Goal: Use online tool/utility: Utilize a website feature to perform a specific function

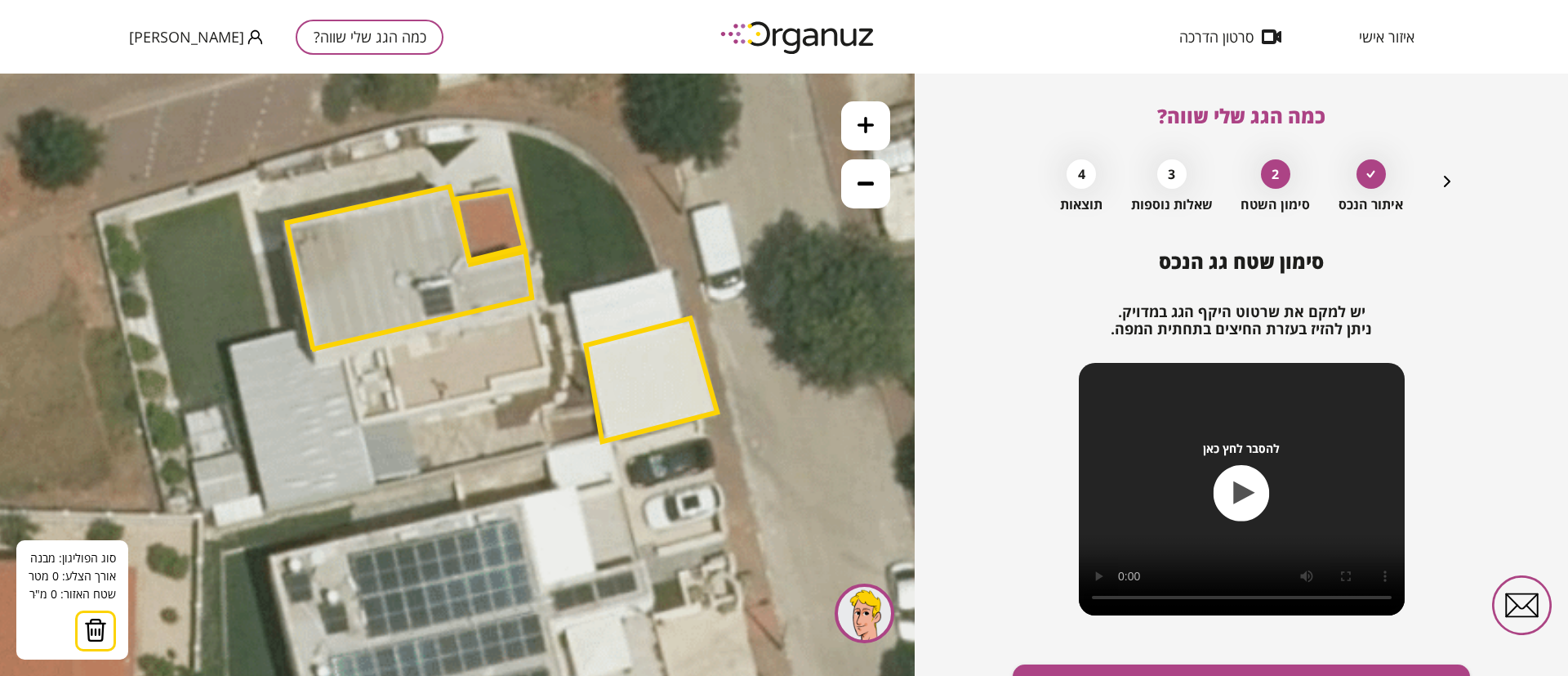
scroll to position [94, 0]
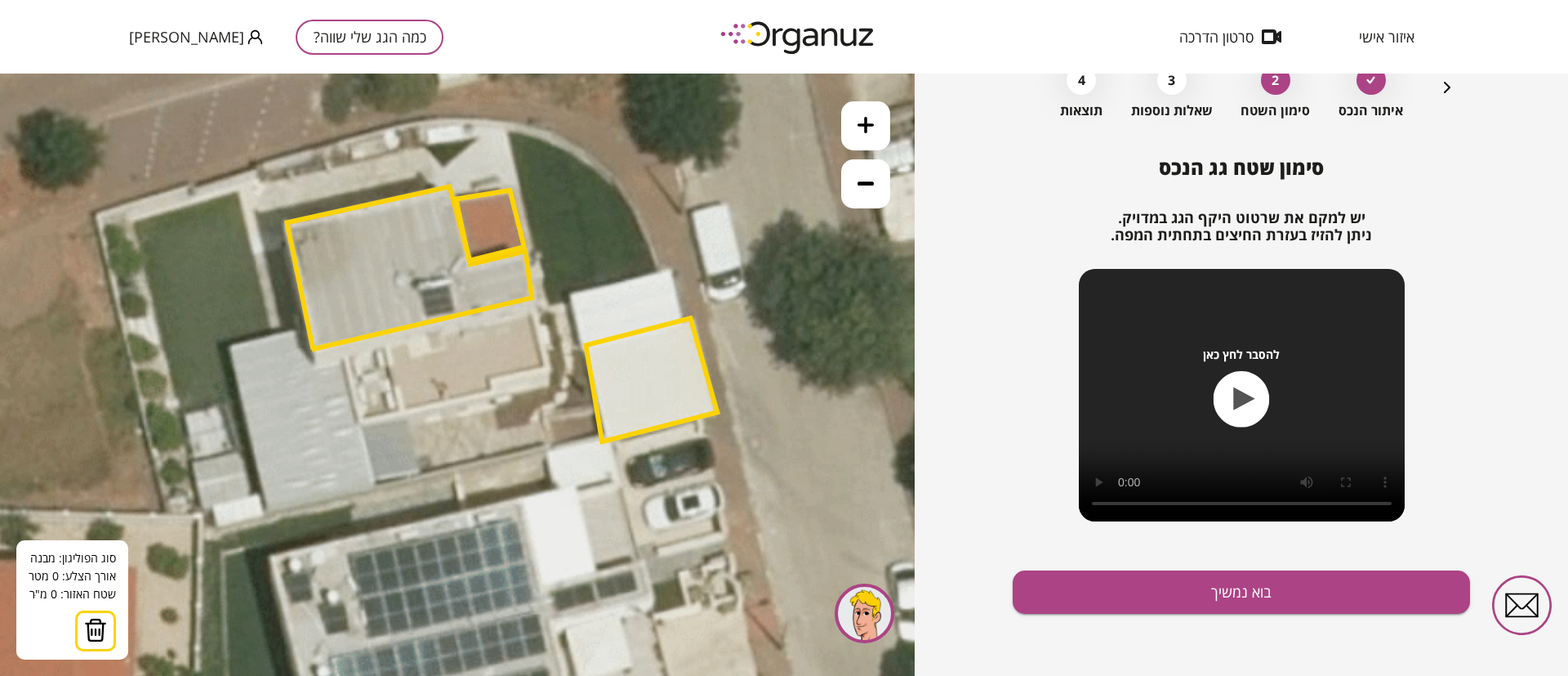
click at [1444, 85] on icon "button" at bounding box center [1447, 87] width 19 height 19
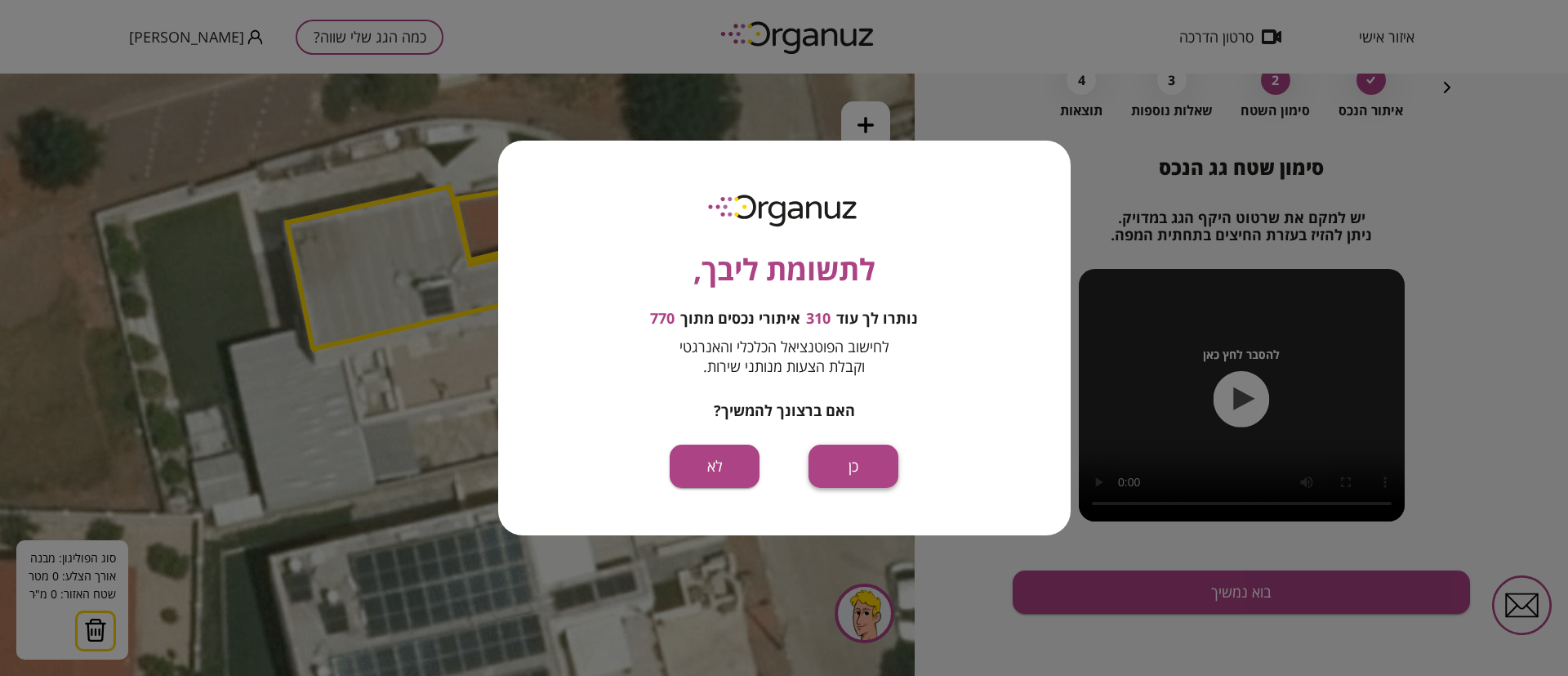
click at [870, 457] on button "כן" at bounding box center [853, 466] width 90 height 44
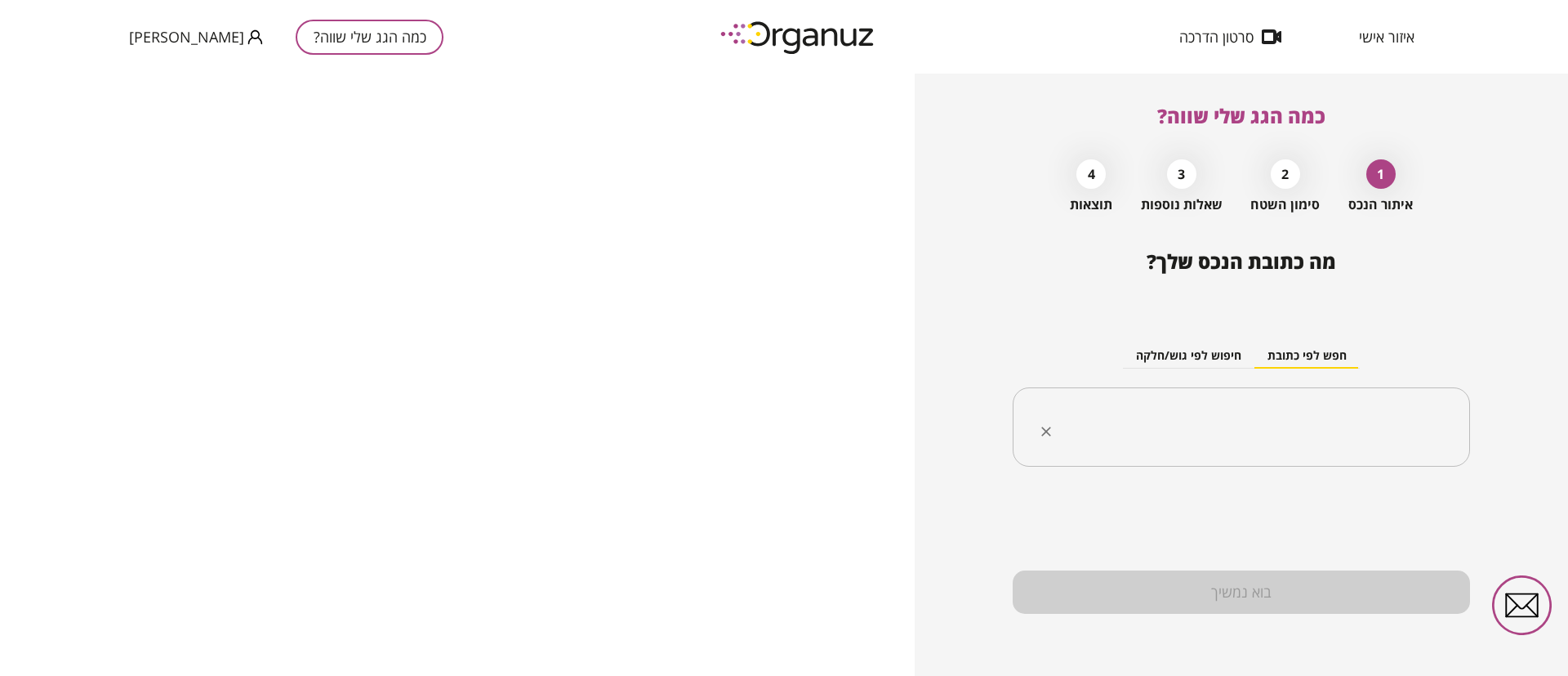
click at [1146, 434] on input "text" at bounding box center [1247, 427] width 406 height 41
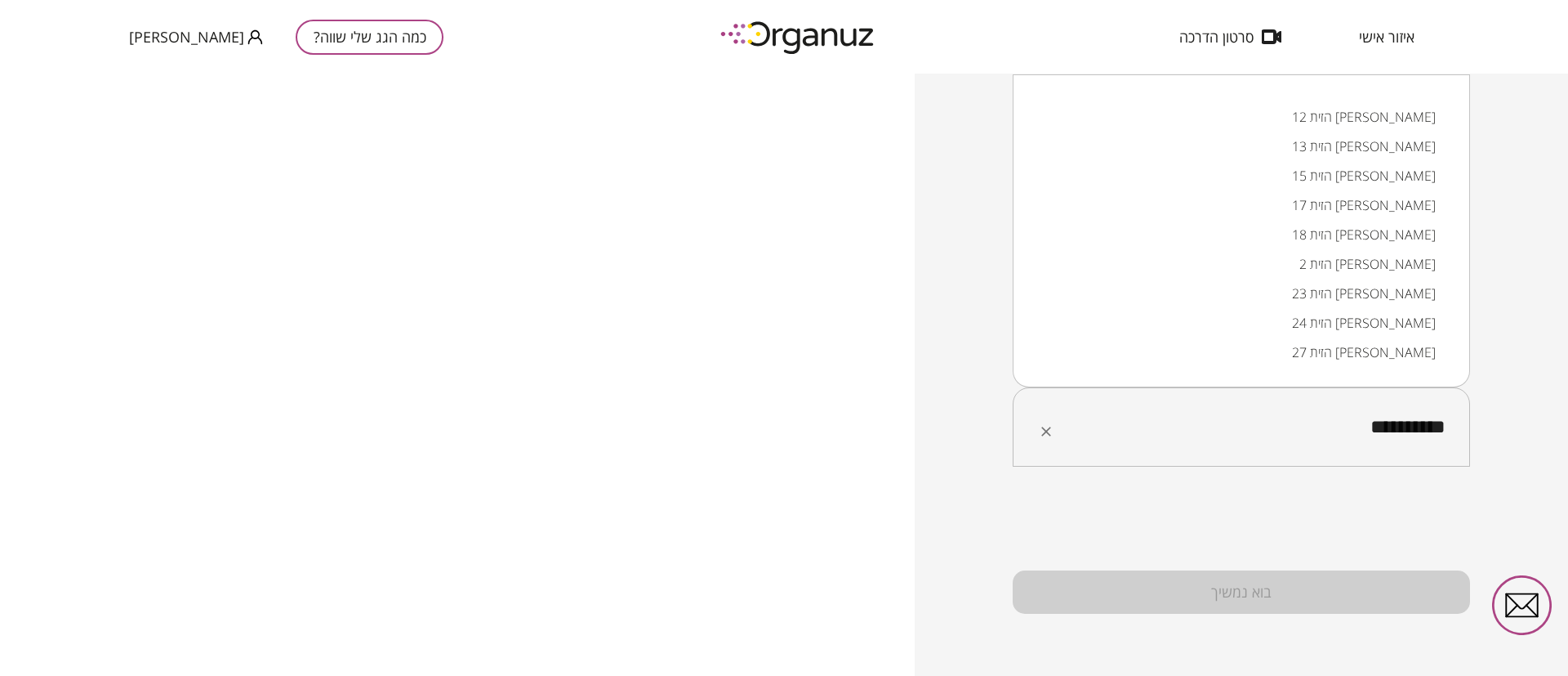
click at [1382, 114] on li "הזית 12 [PERSON_NAME]" at bounding box center [1241, 116] width 415 height 29
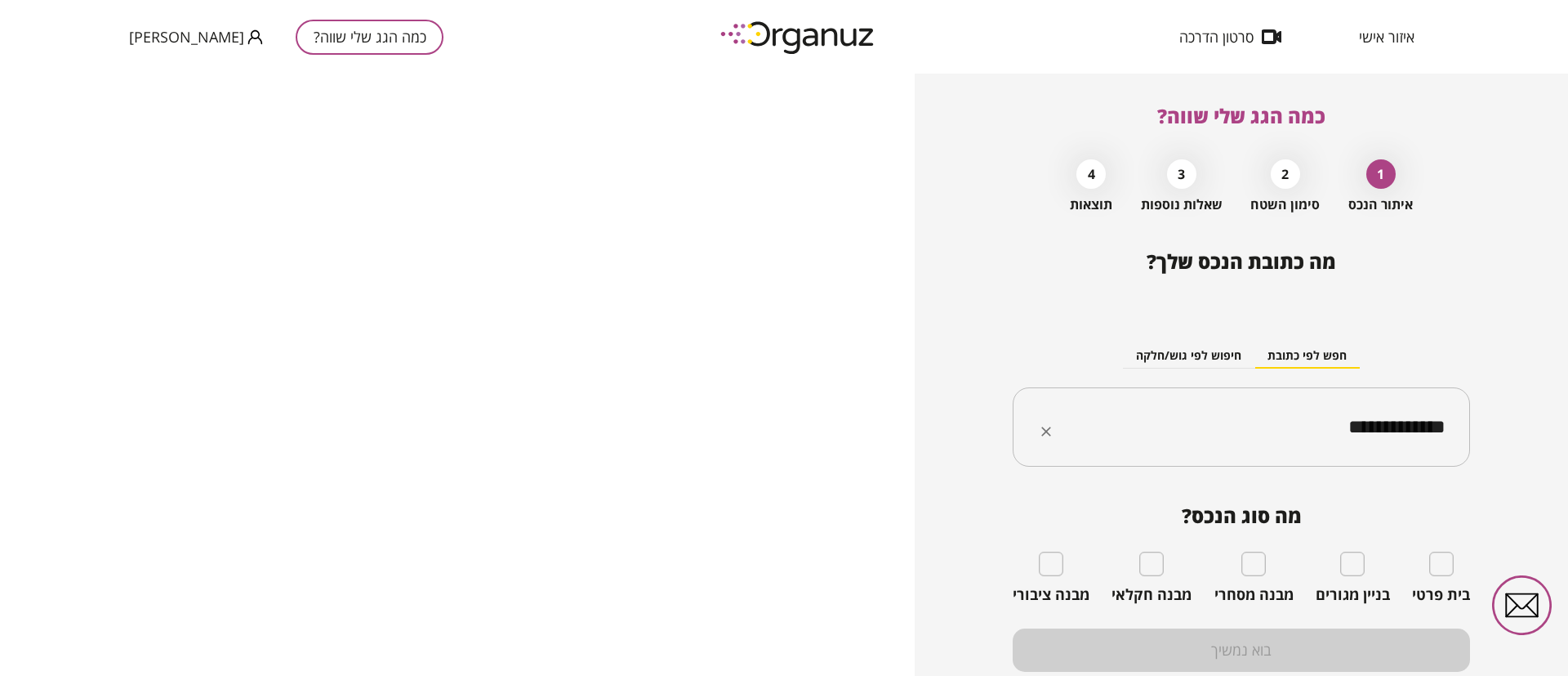
type input "**********"
click at [1422, 567] on div "בית פרטי" at bounding box center [1441, 578] width 58 height 52
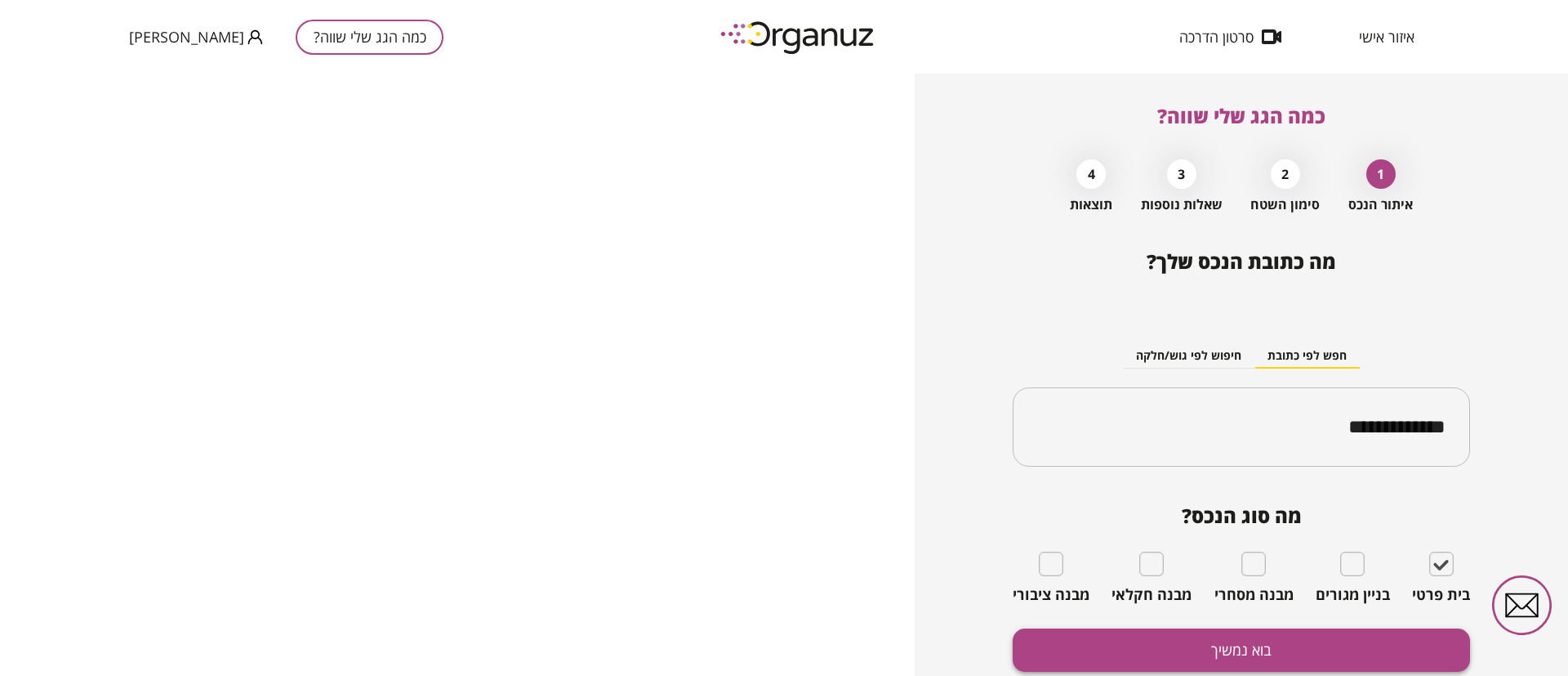
click at [1322, 640] on button "בוא נמשיך" at bounding box center [1241, 650] width 458 height 44
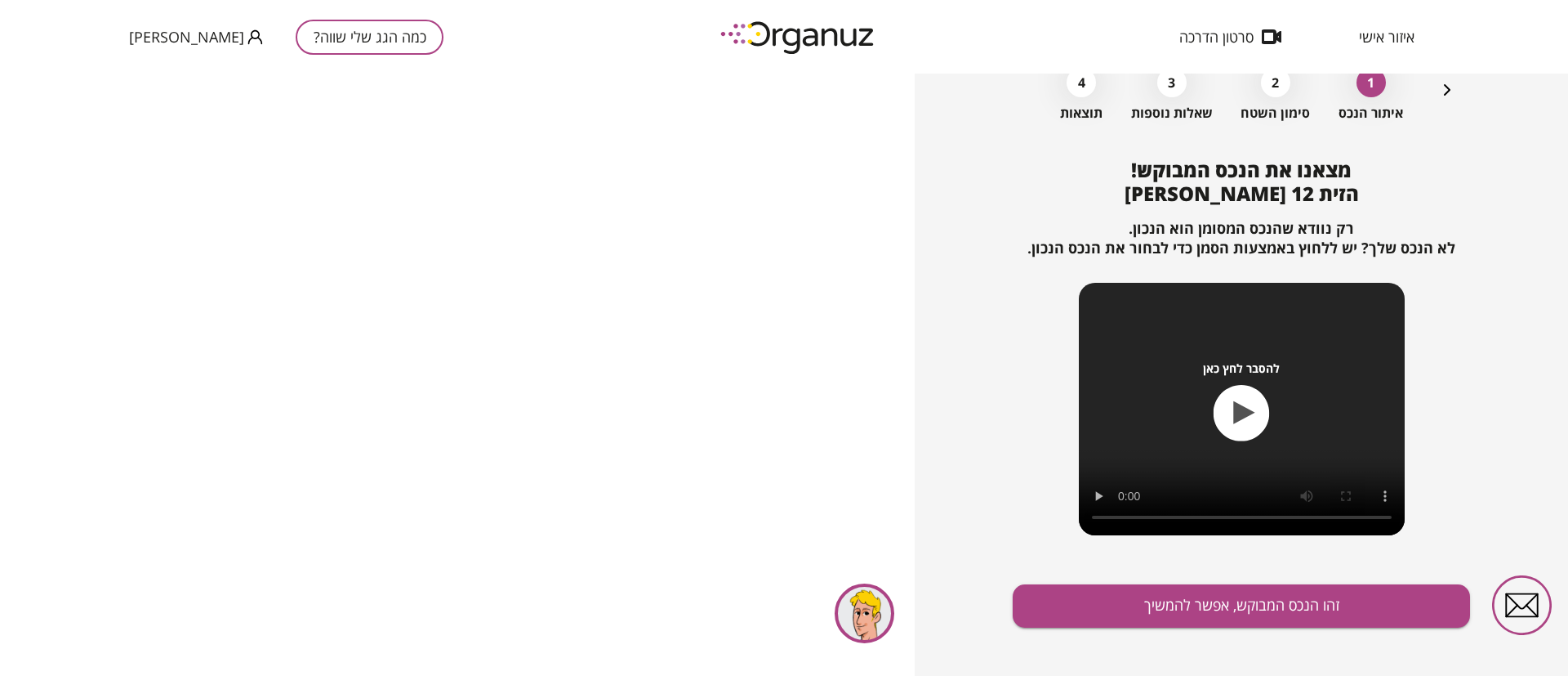
scroll to position [106, 0]
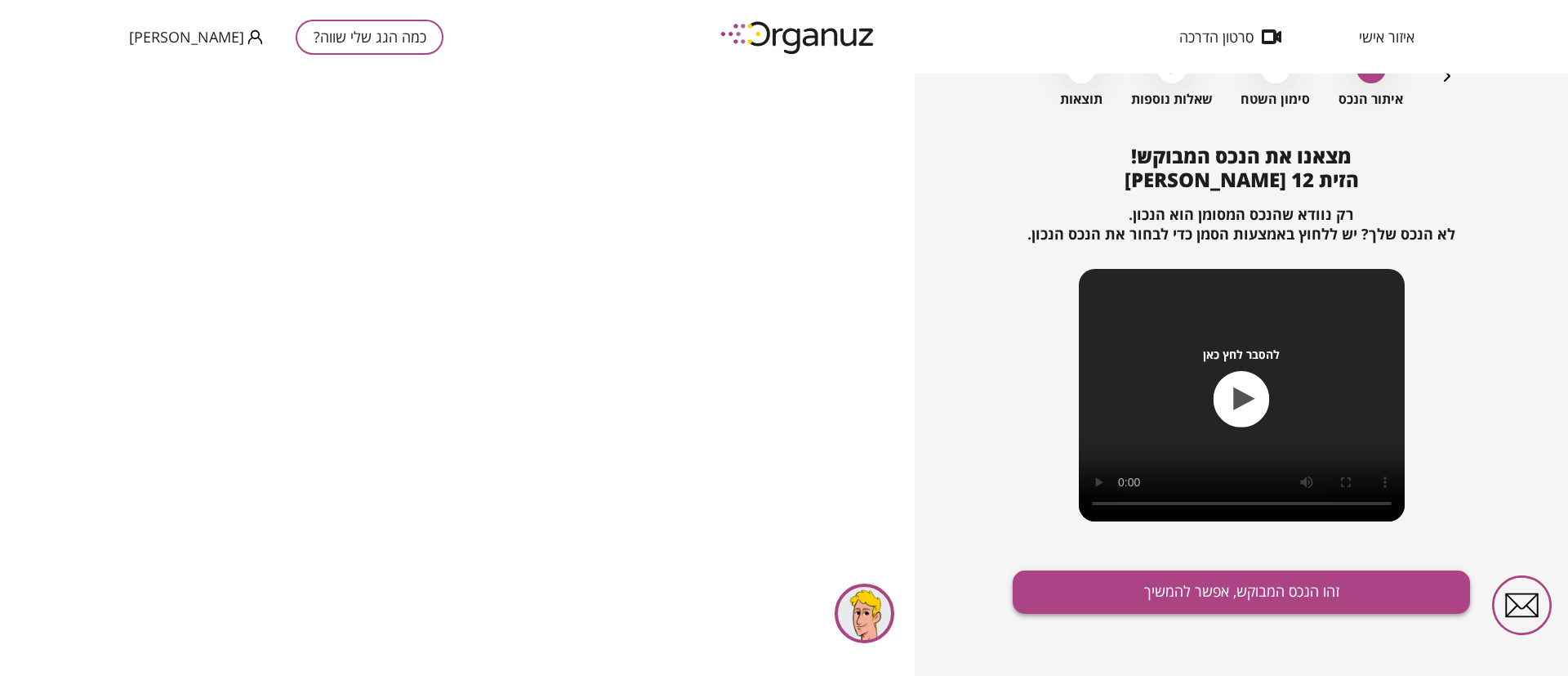
click at [1232, 591] on button "זהו הנכס המבוקש, אפשר להמשיך" at bounding box center [1241, 592] width 458 height 44
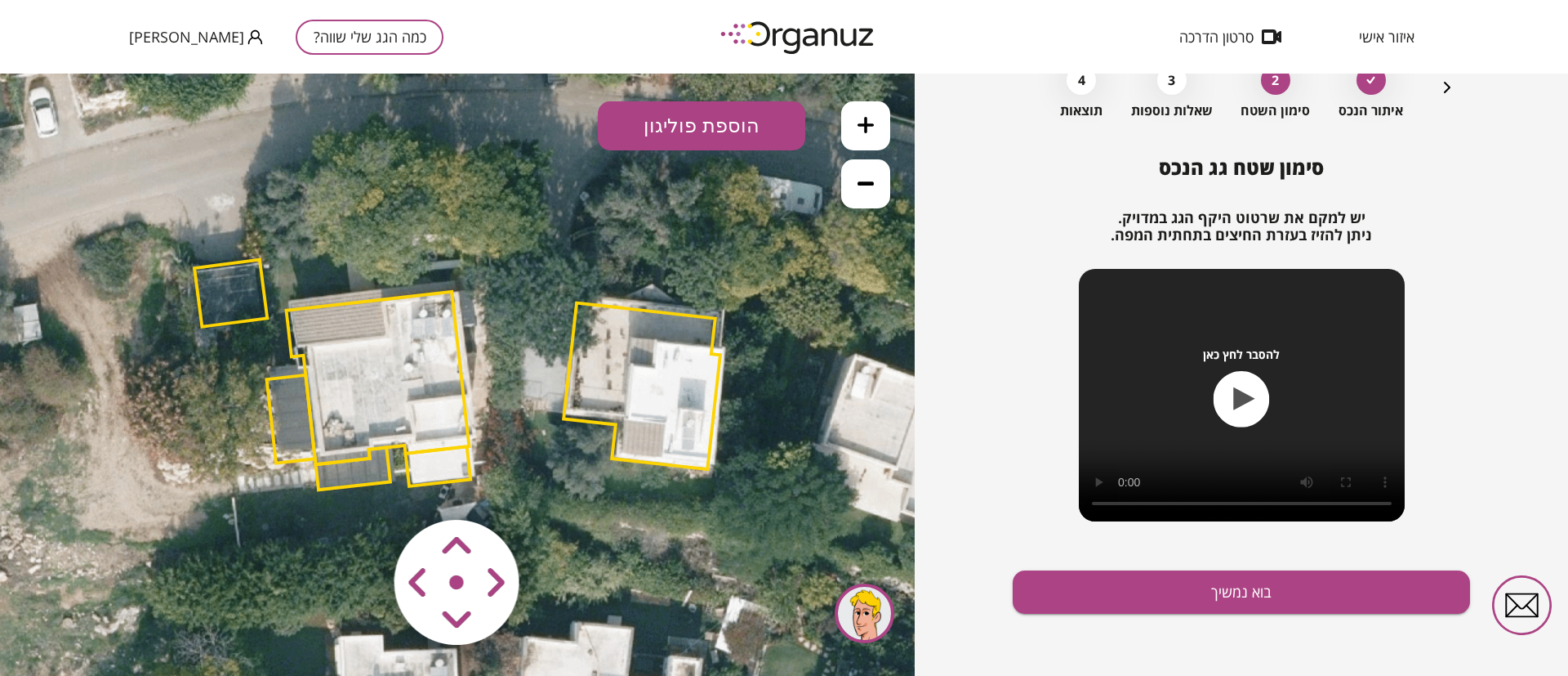
click at [663, 403] on polygon at bounding box center [642, 386] width 157 height 167
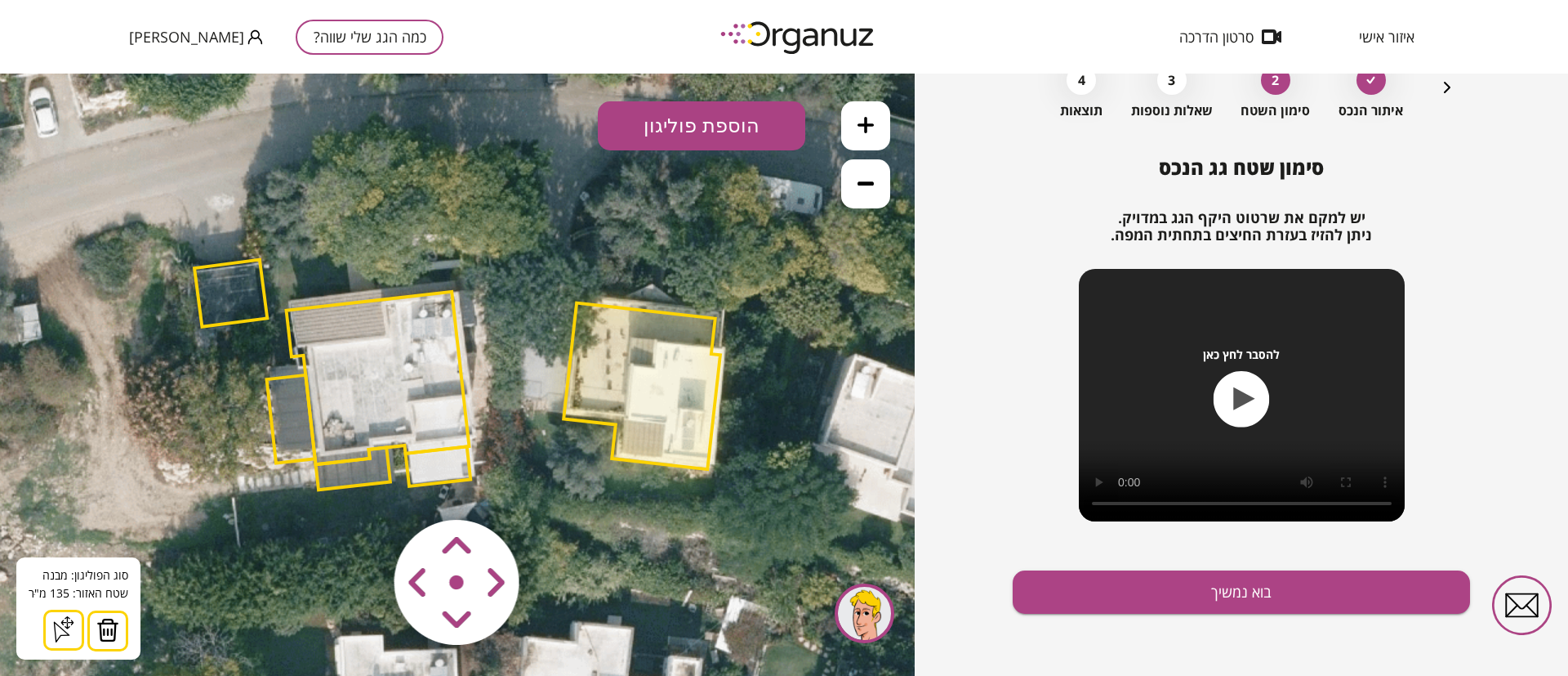
click at [119, 624] on button at bounding box center [108, 630] width 41 height 41
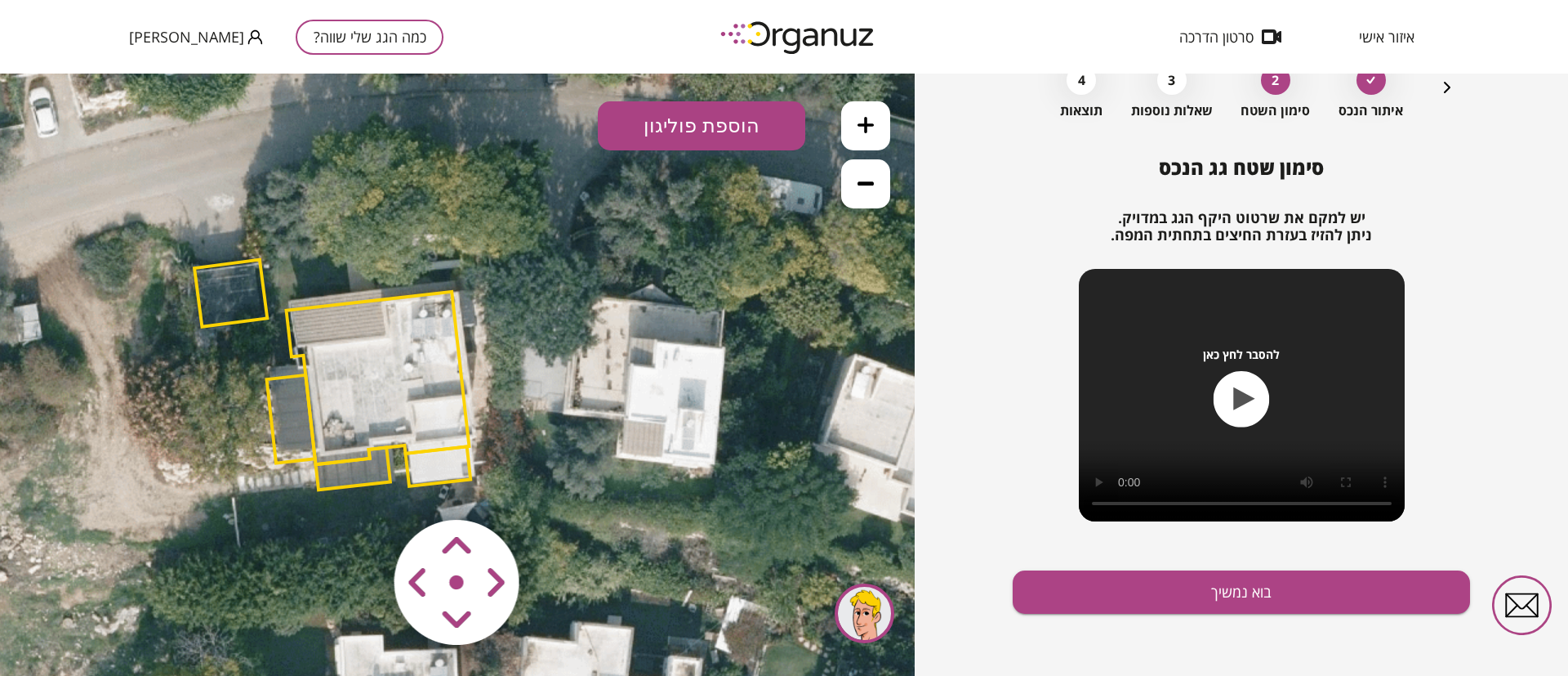
click at [220, 297] on polygon at bounding box center [230, 293] width 73 height 67
click at [232, 306] on polygon at bounding box center [231, 293] width 73 height 67
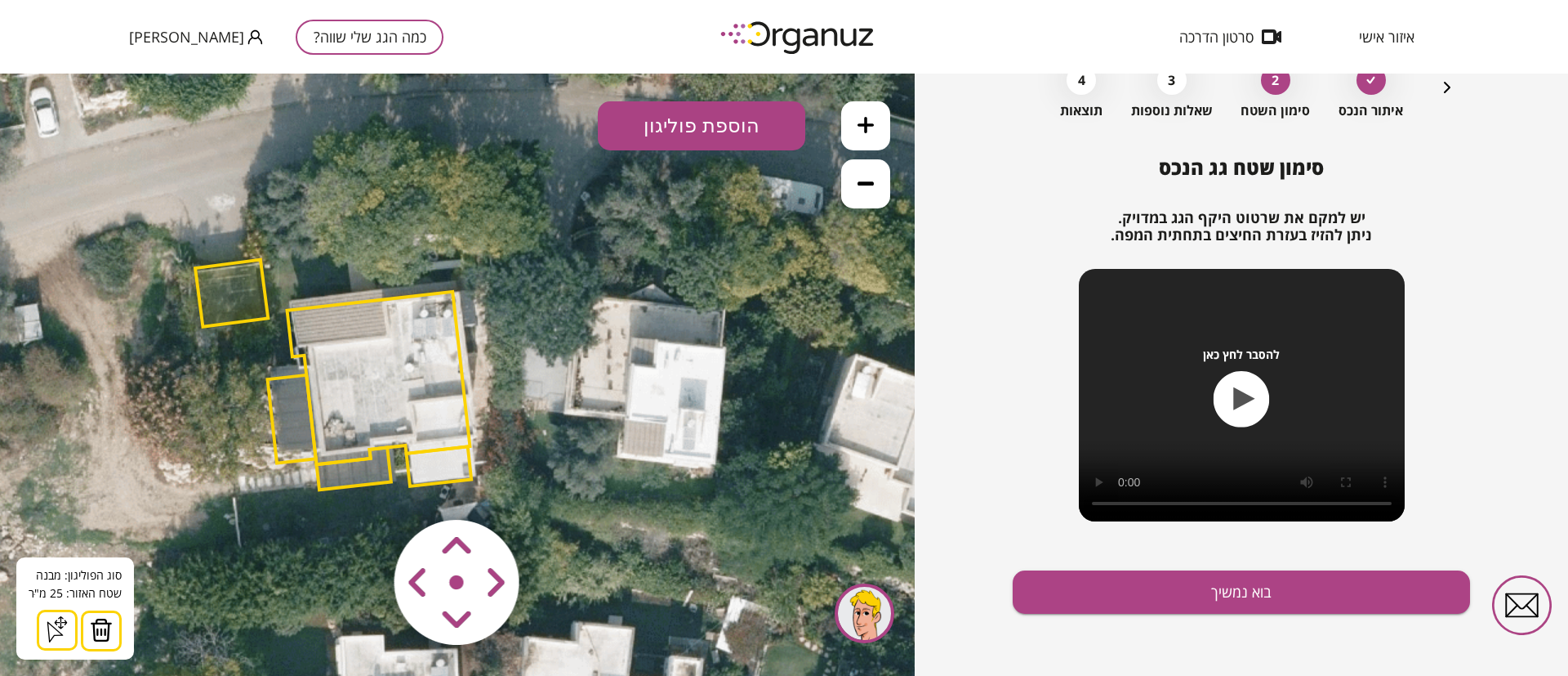
click at [102, 621] on img at bounding box center [102, 629] width 23 height 24
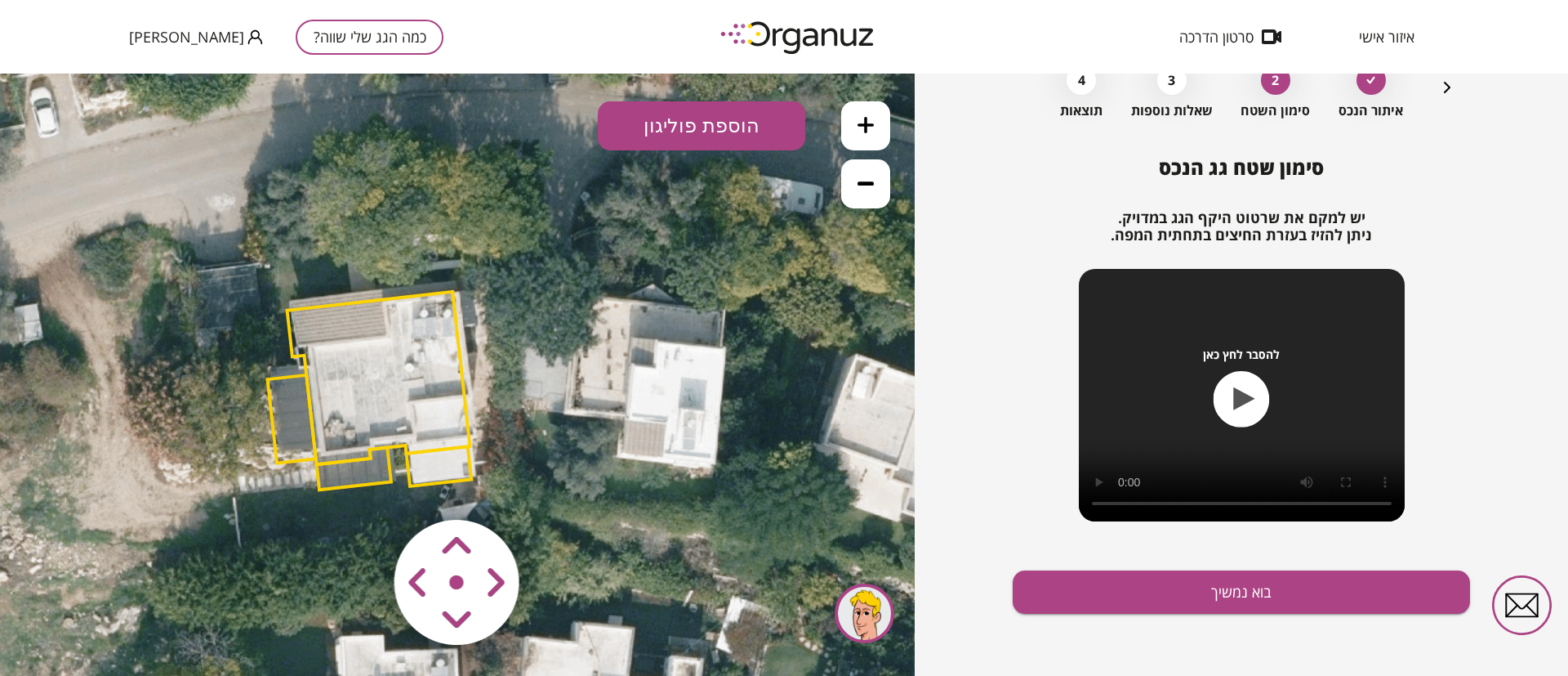
click at [290, 404] on polygon at bounding box center [292, 419] width 48 height 88
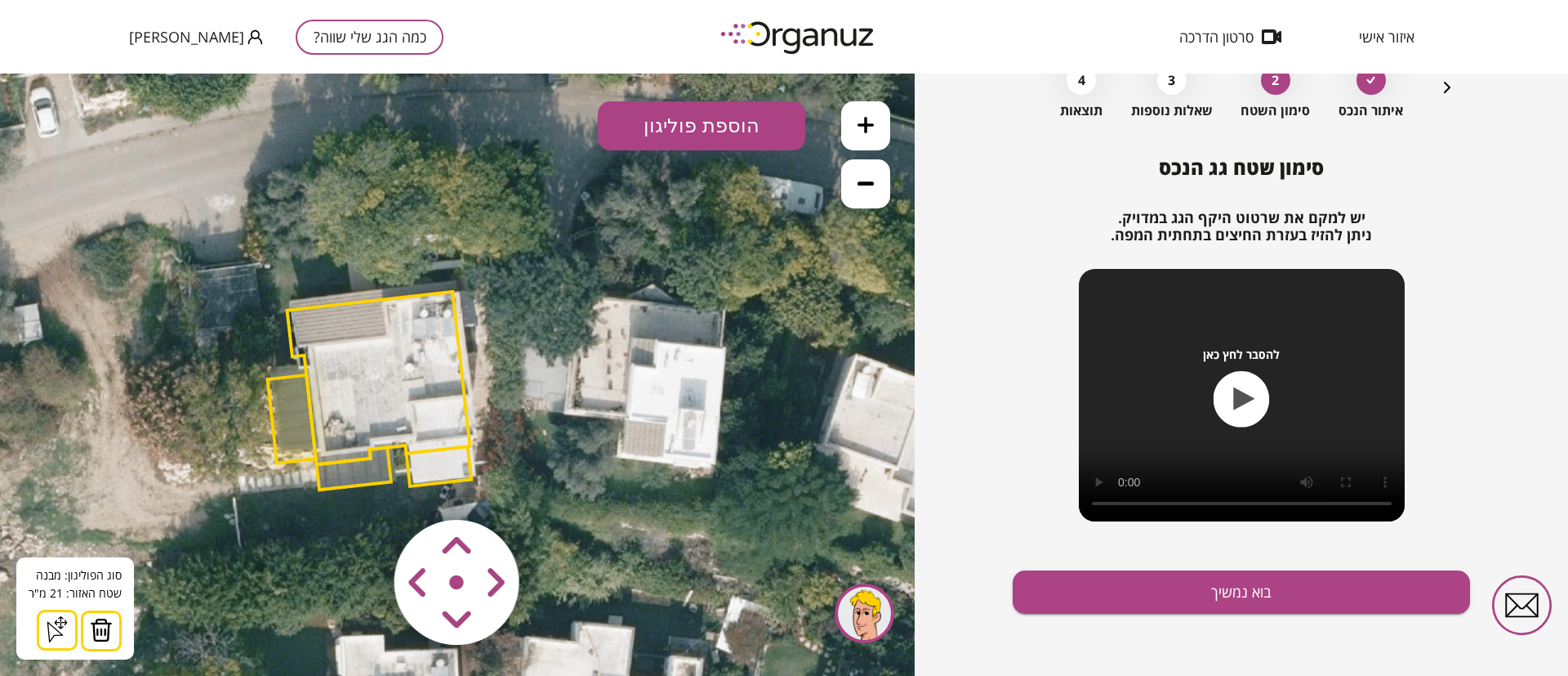
click at [94, 633] on img at bounding box center [102, 629] width 23 height 24
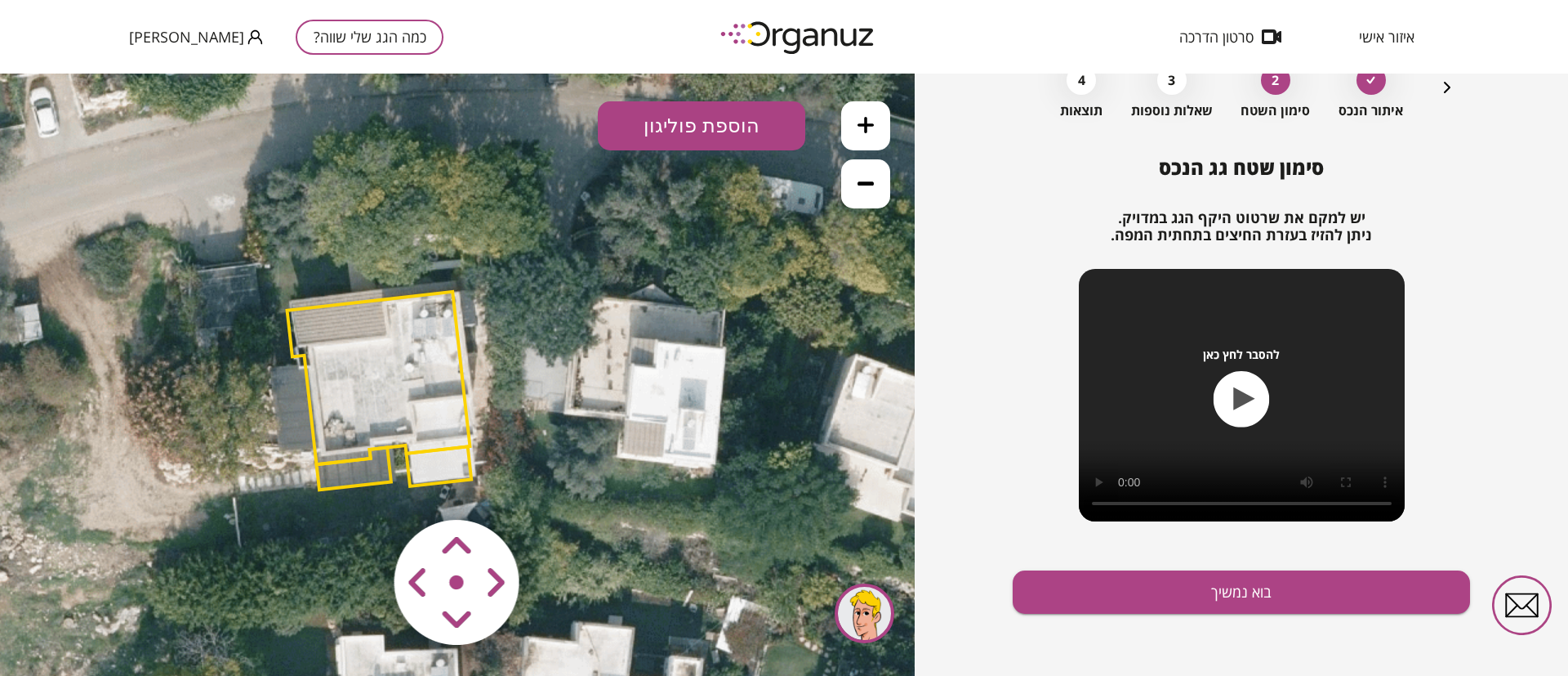
click at [342, 323] on polygon at bounding box center [378, 378] width 183 height 173
click at [340, 328] on polygon at bounding box center [379, 378] width 183 height 173
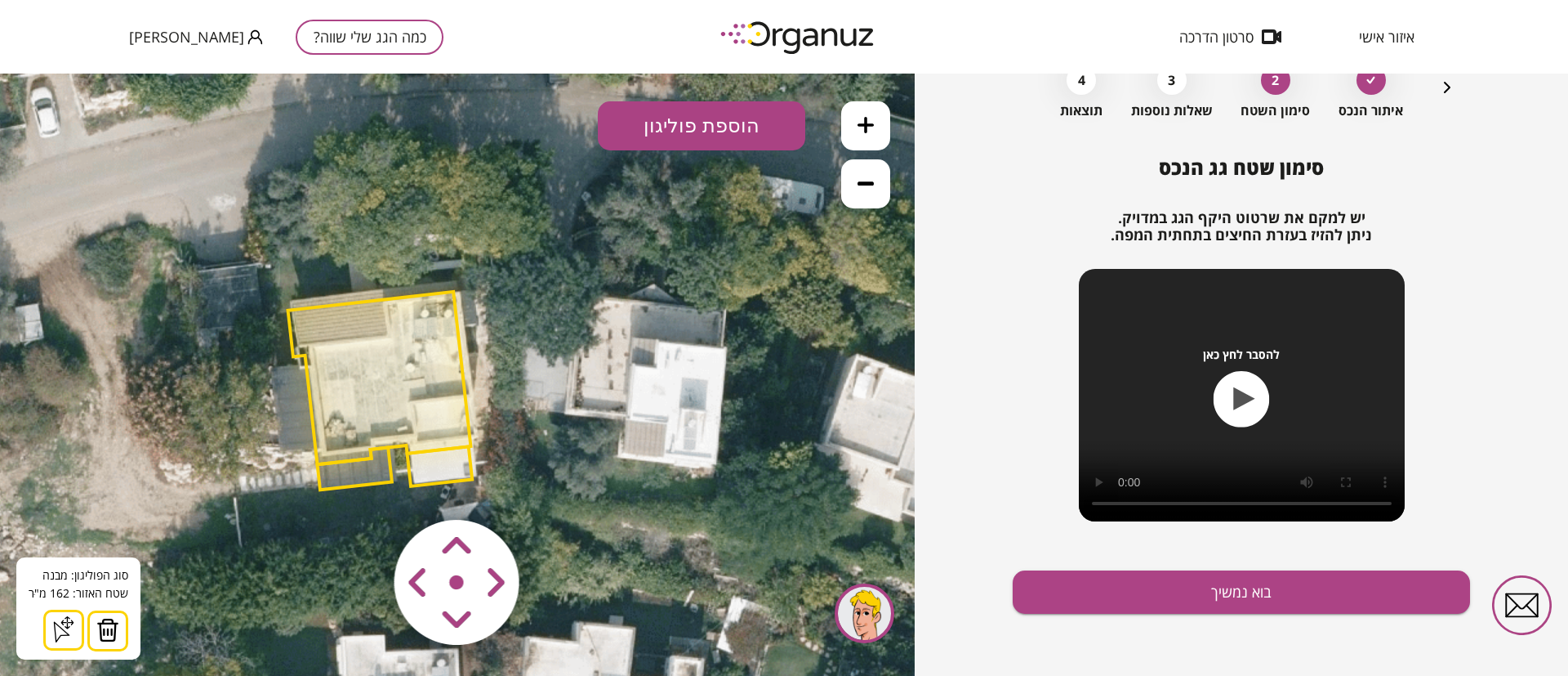
click at [108, 634] on img at bounding box center [108, 629] width 23 height 24
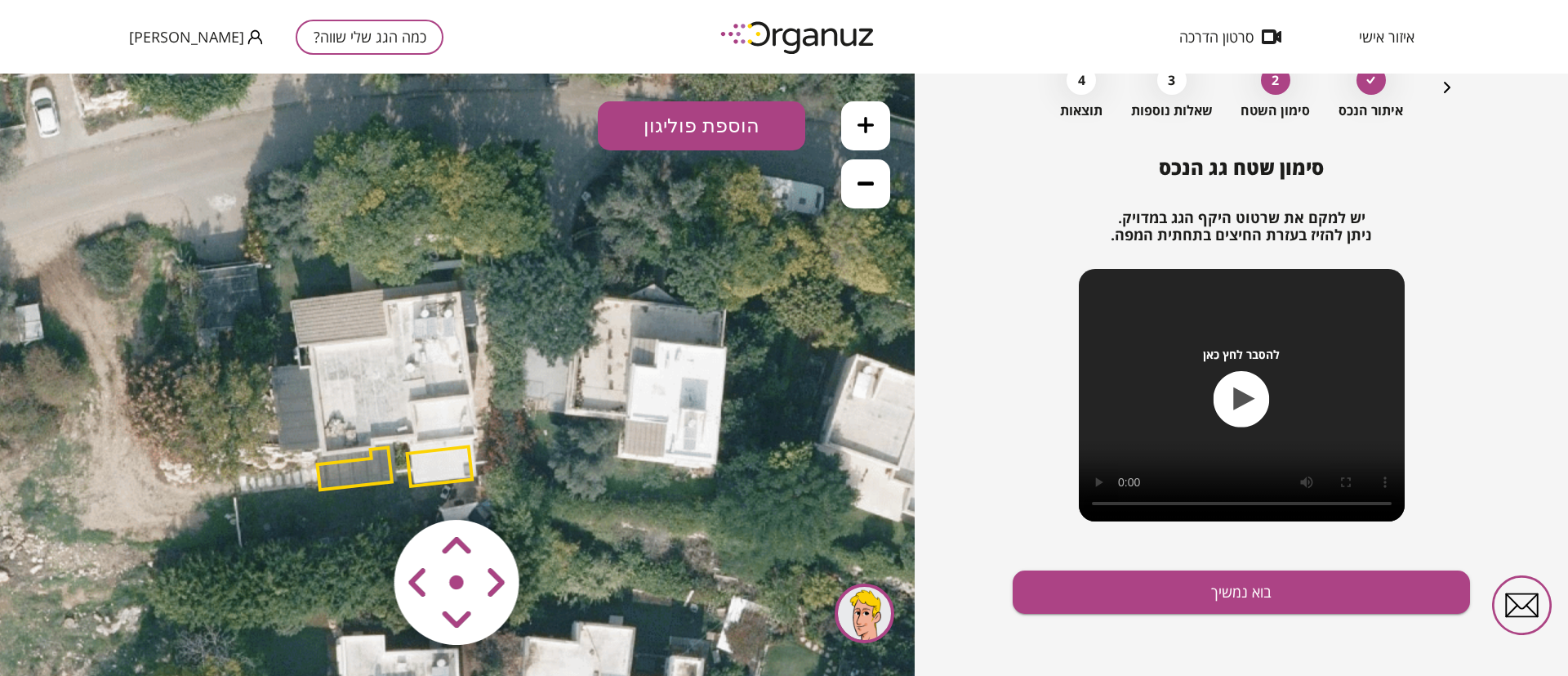
click at [347, 478] on polygon at bounding box center [355, 468] width 75 height 43
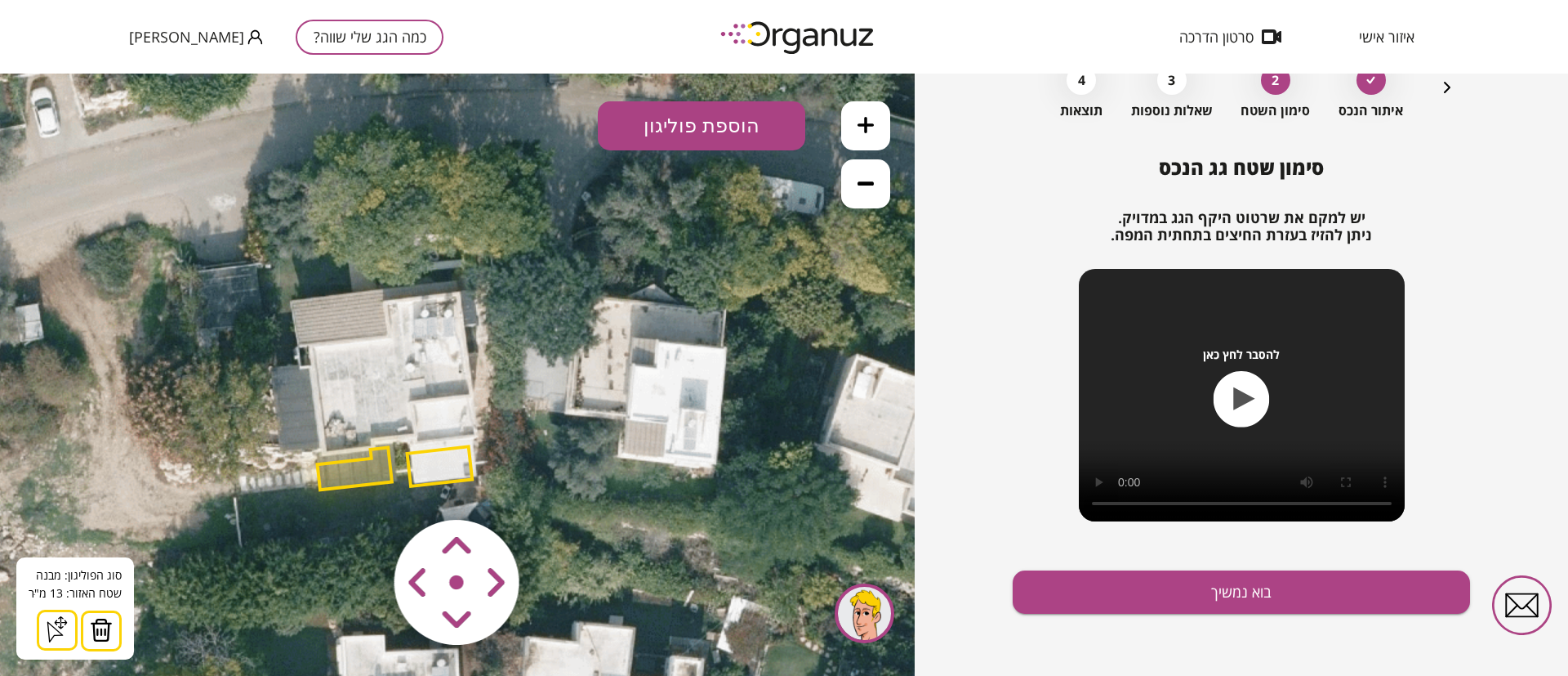
click at [93, 629] on img at bounding box center [102, 629] width 23 height 24
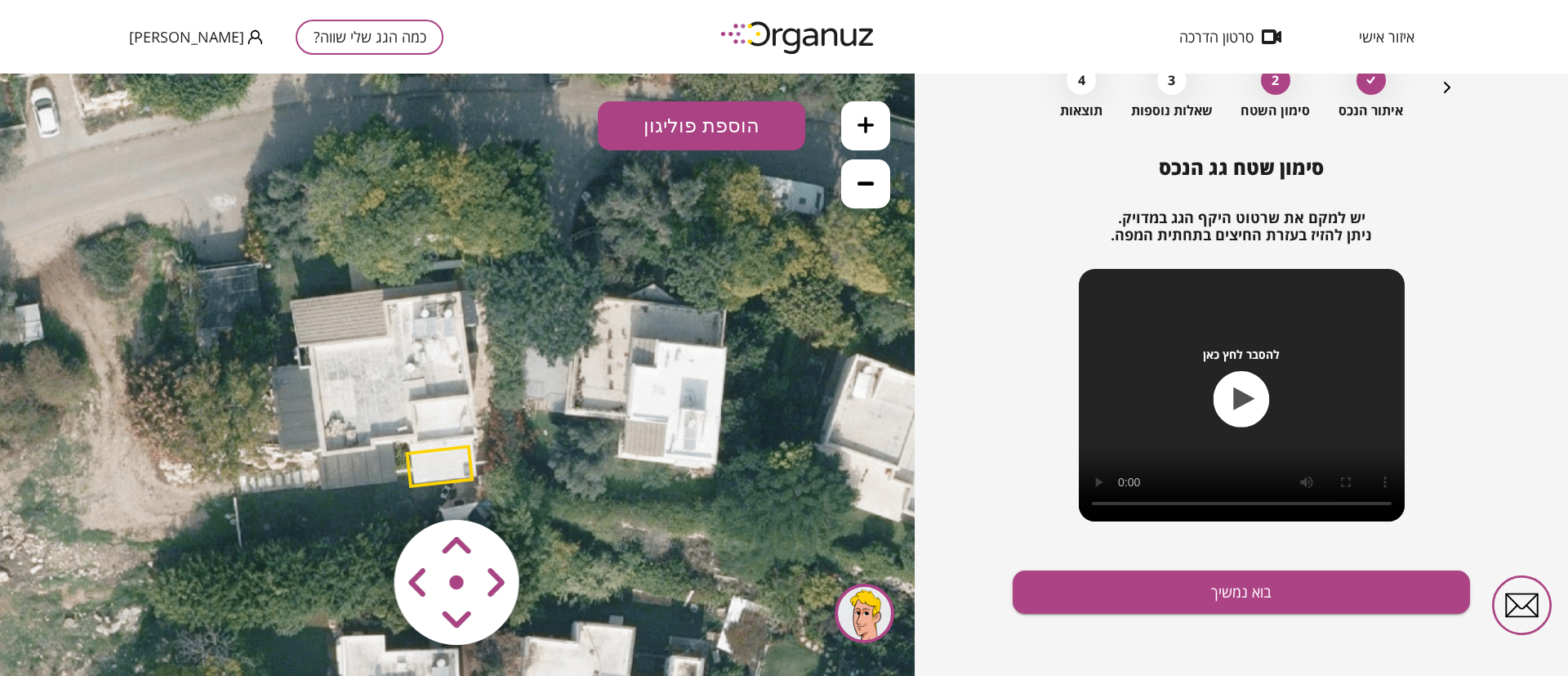
click at [417, 458] on polygon at bounding box center [439, 466] width 65 height 39
click at [436, 467] on polygon at bounding box center [440, 466] width 65 height 39
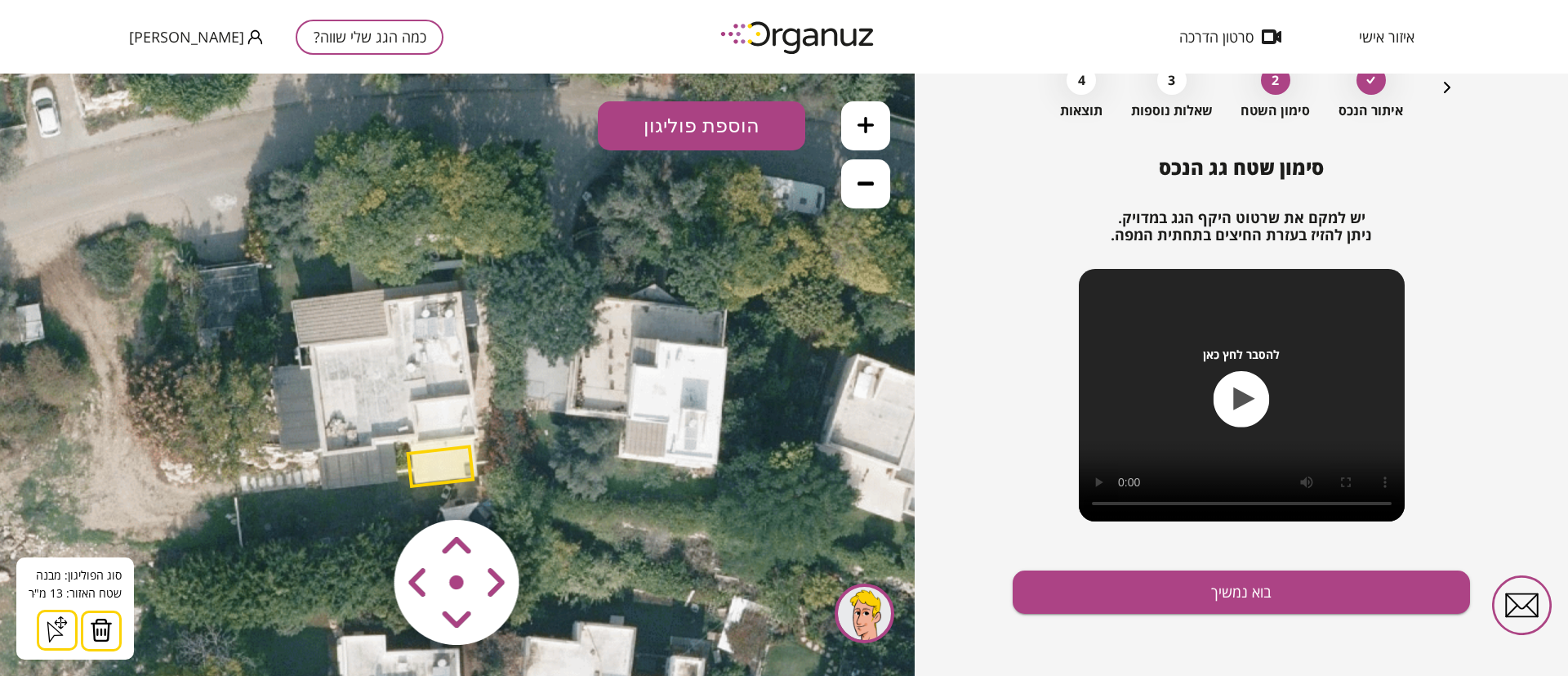
click at [104, 634] on img at bounding box center [102, 629] width 23 height 24
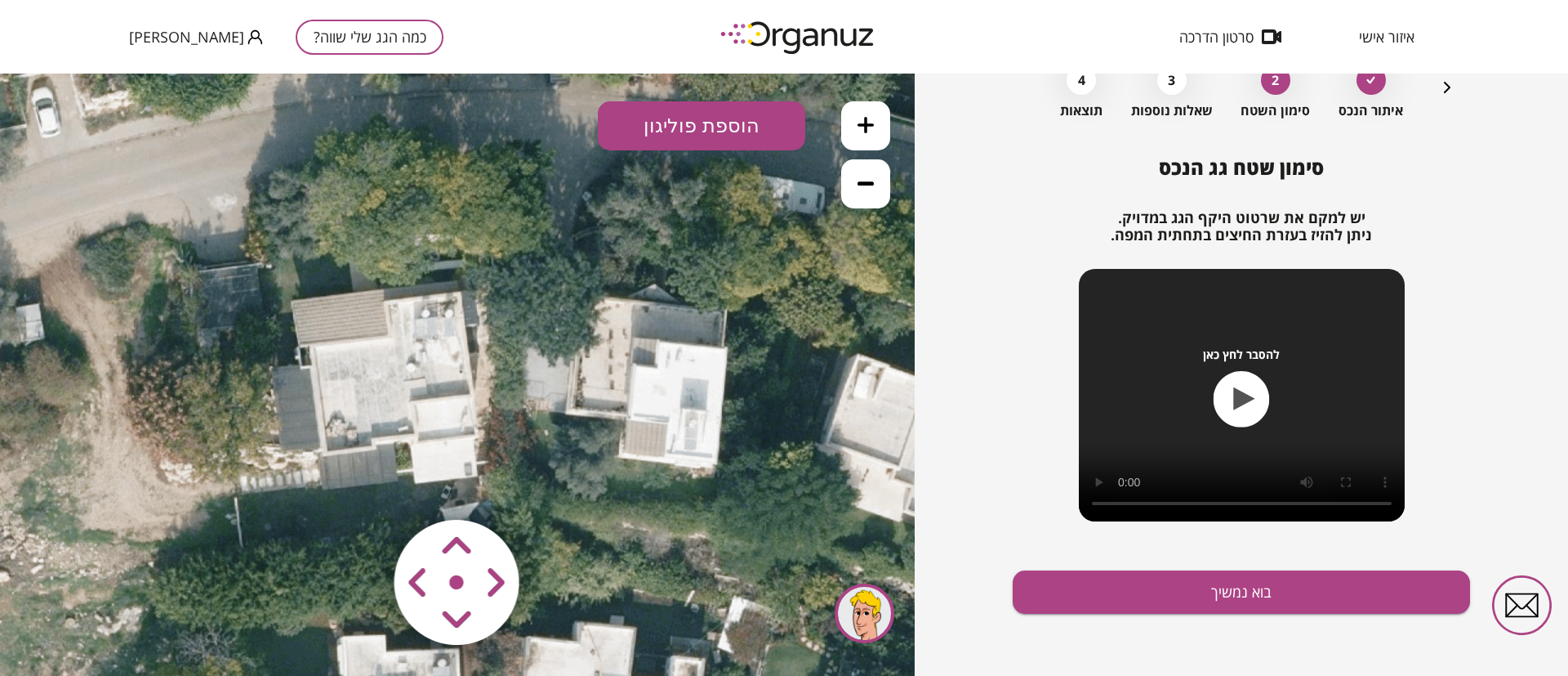
click at [867, 123] on icon at bounding box center [865, 124] width 16 height 16
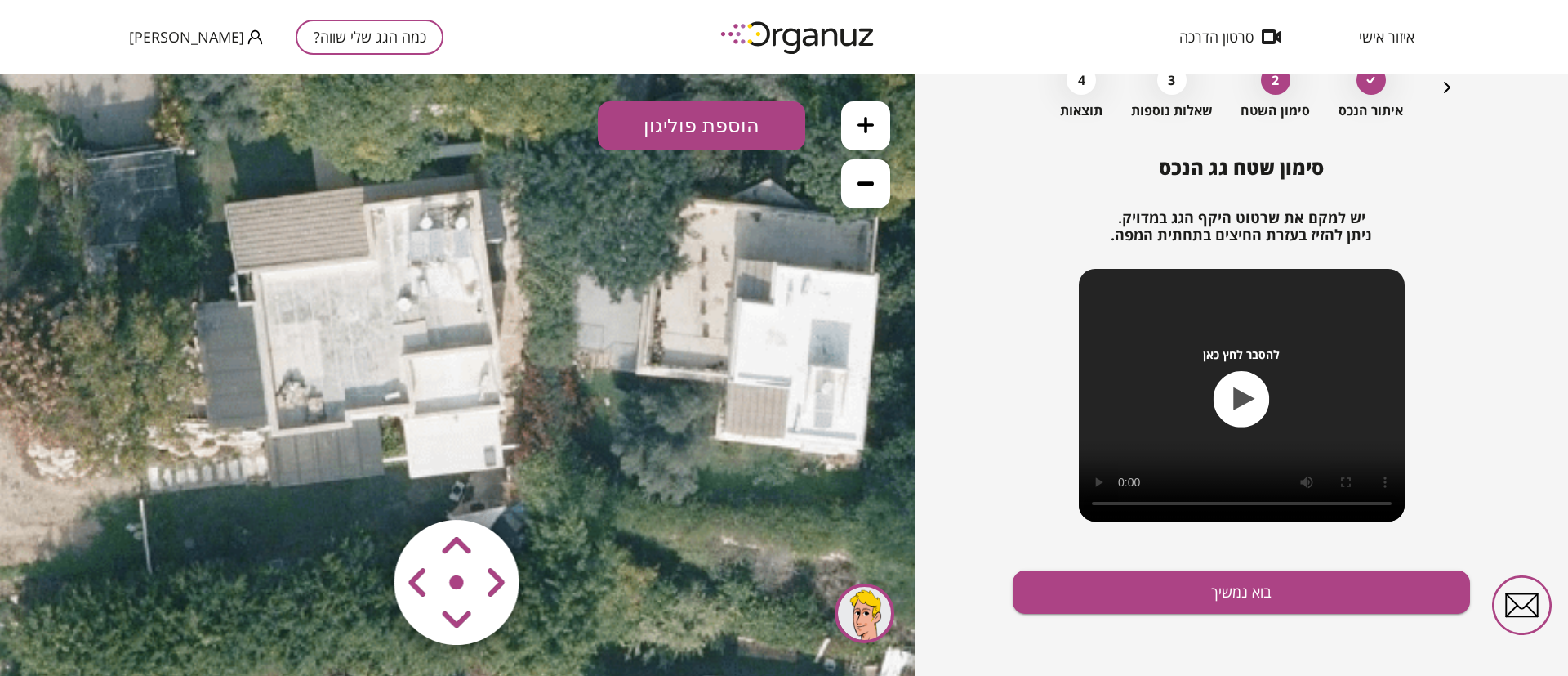
drag, startPoint x: 606, startPoint y: 435, endPoint x: 623, endPoint y: 375, distance: 62.4
click at [623, 375] on icon at bounding box center [474, 316] width 2425 height 2426
click at [728, 129] on button "הוספת פוליגון" at bounding box center [702, 125] width 208 height 49
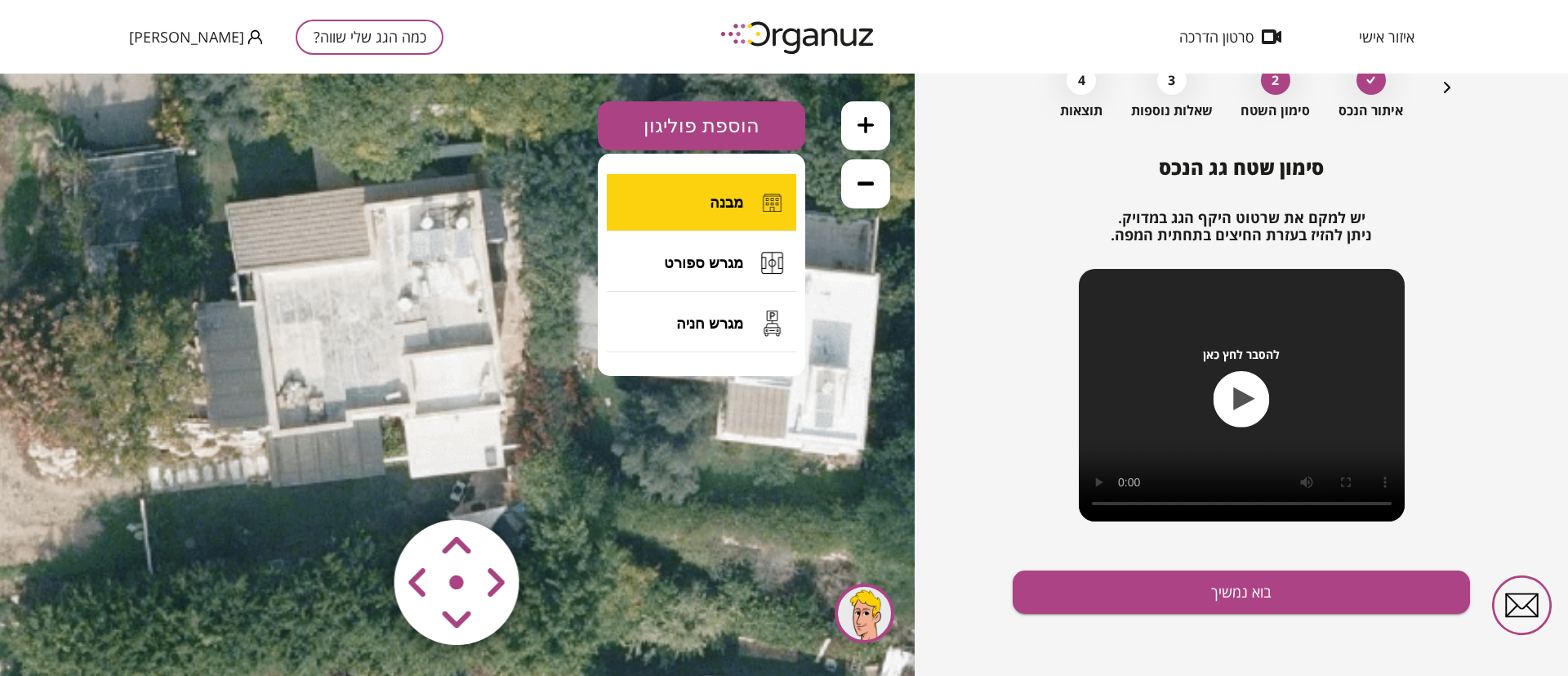
click at [758, 199] on img at bounding box center [772, 203] width 32 height 33
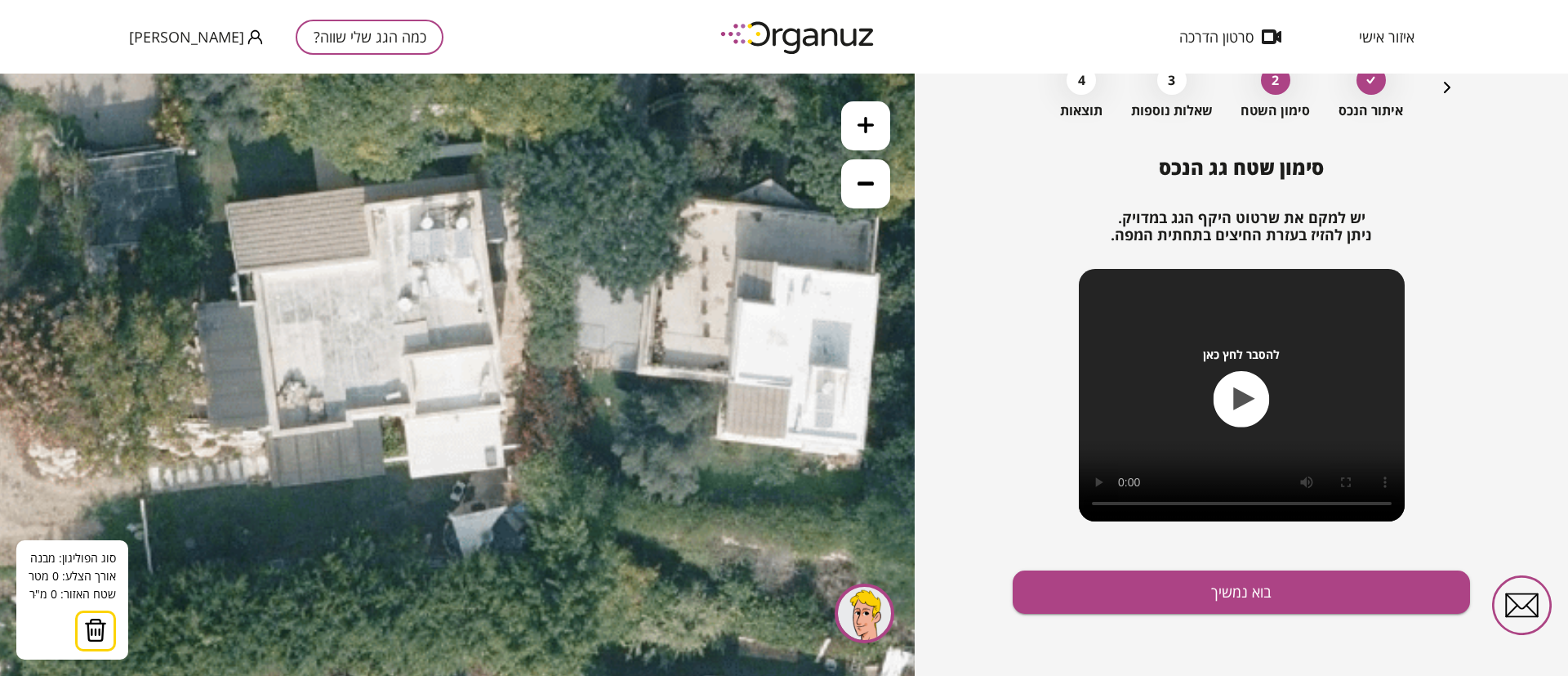
click at [477, 193] on icon at bounding box center [475, 316] width 2425 height 2426
click at [496, 342] on icon at bounding box center [475, 316] width 2425 height 2426
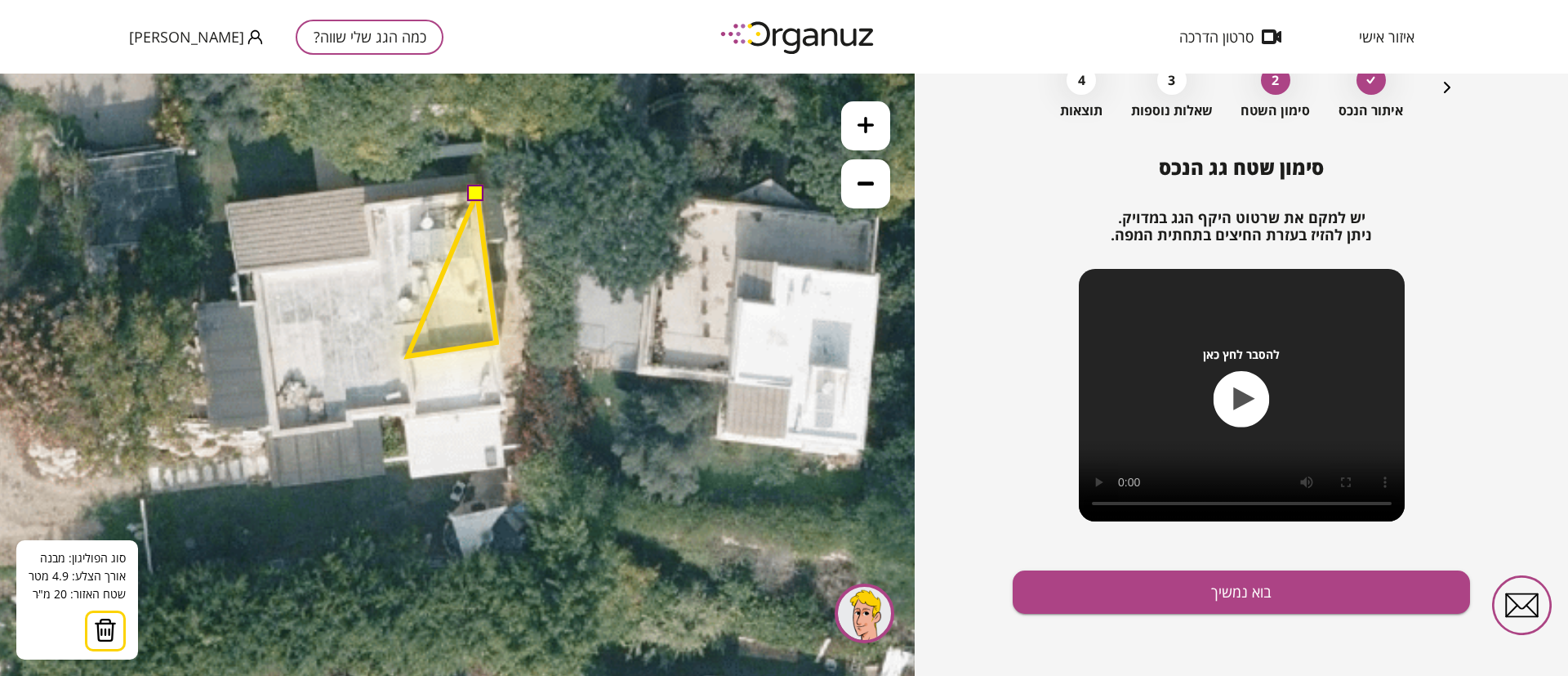
click at [407, 356] on polygon at bounding box center [452, 274] width 89 height 163
click at [412, 406] on polygon at bounding box center [452, 300] width 89 height 214
click at [346, 415] on polygon at bounding box center [421, 304] width 150 height 222
click at [347, 425] on polygon at bounding box center [421, 308] width 150 height 232
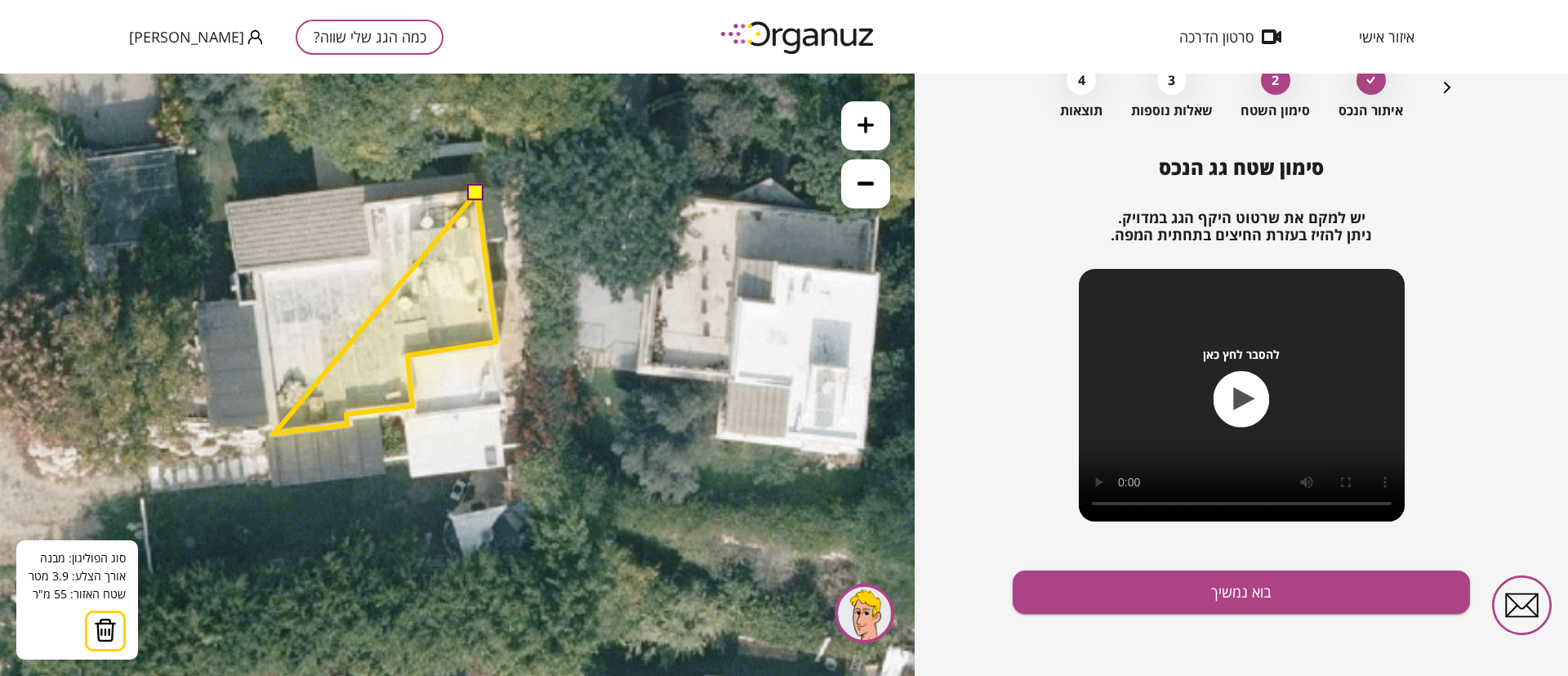
click at [274, 433] on polygon at bounding box center [385, 312] width 222 height 241
click at [274, 432] on polygon at bounding box center [385, 311] width 222 height 240
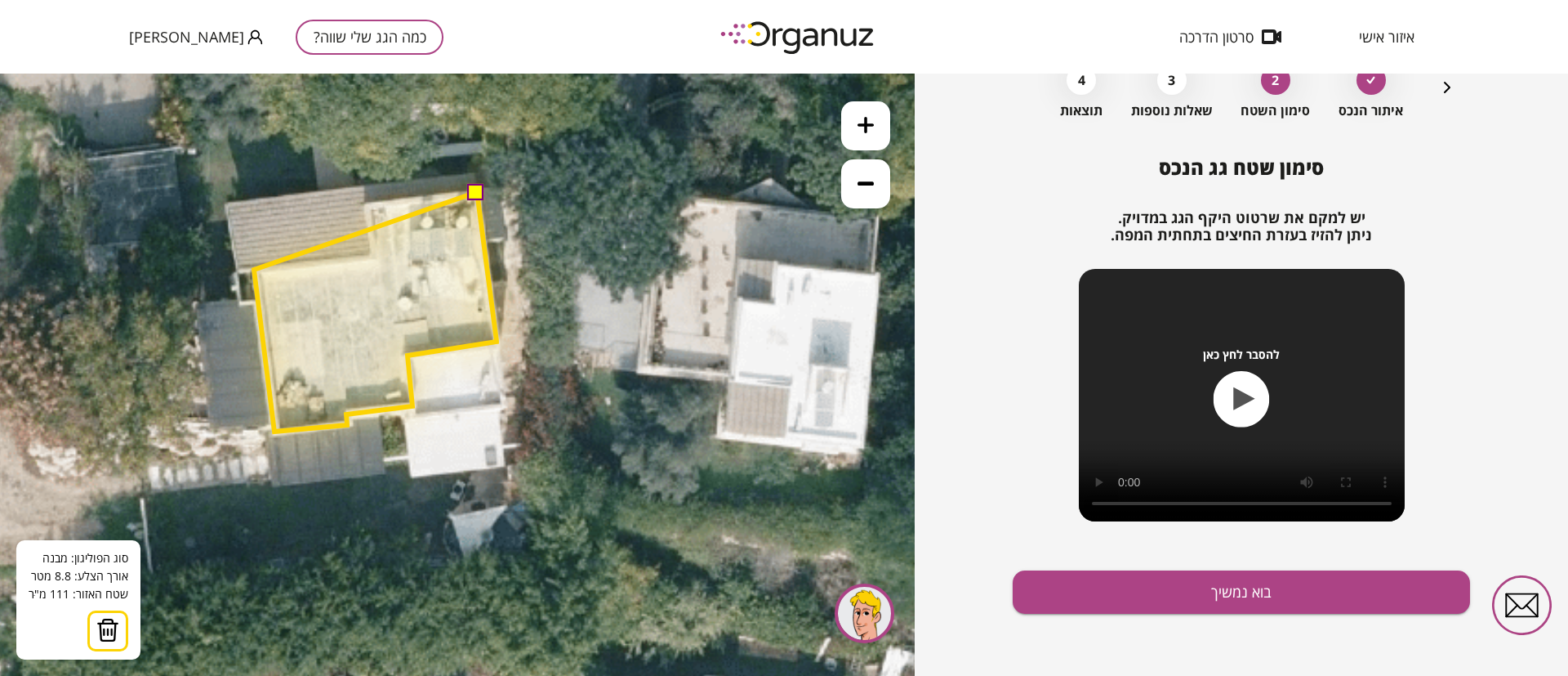
click at [254, 270] on polygon at bounding box center [375, 311] width 242 height 240
click at [376, 253] on polygon at bounding box center [375, 311] width 242 height 240
click at [363, 205] on polygon at bounding box center [375, 311] width 242 height 240
click at [477, 190] on button at bounding box center [476, 191] width 16 height 16
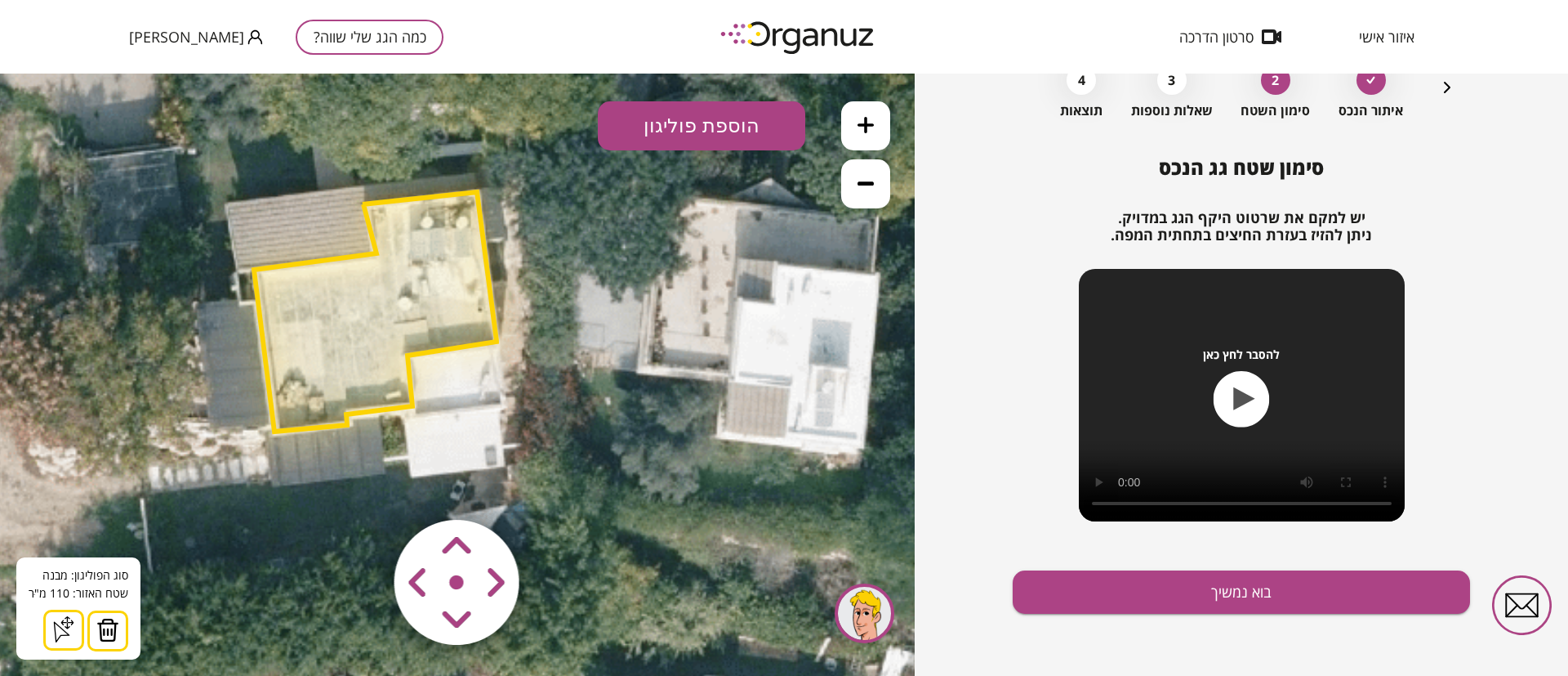
drag, startPoint x: 723, startPoint y: 124, endPoint x: 721, endPoint y: 133, distance: 9.2
click at [722, 123] on button "הוספת פוליגון" at bounding box center [702, 125] width 208 height 49
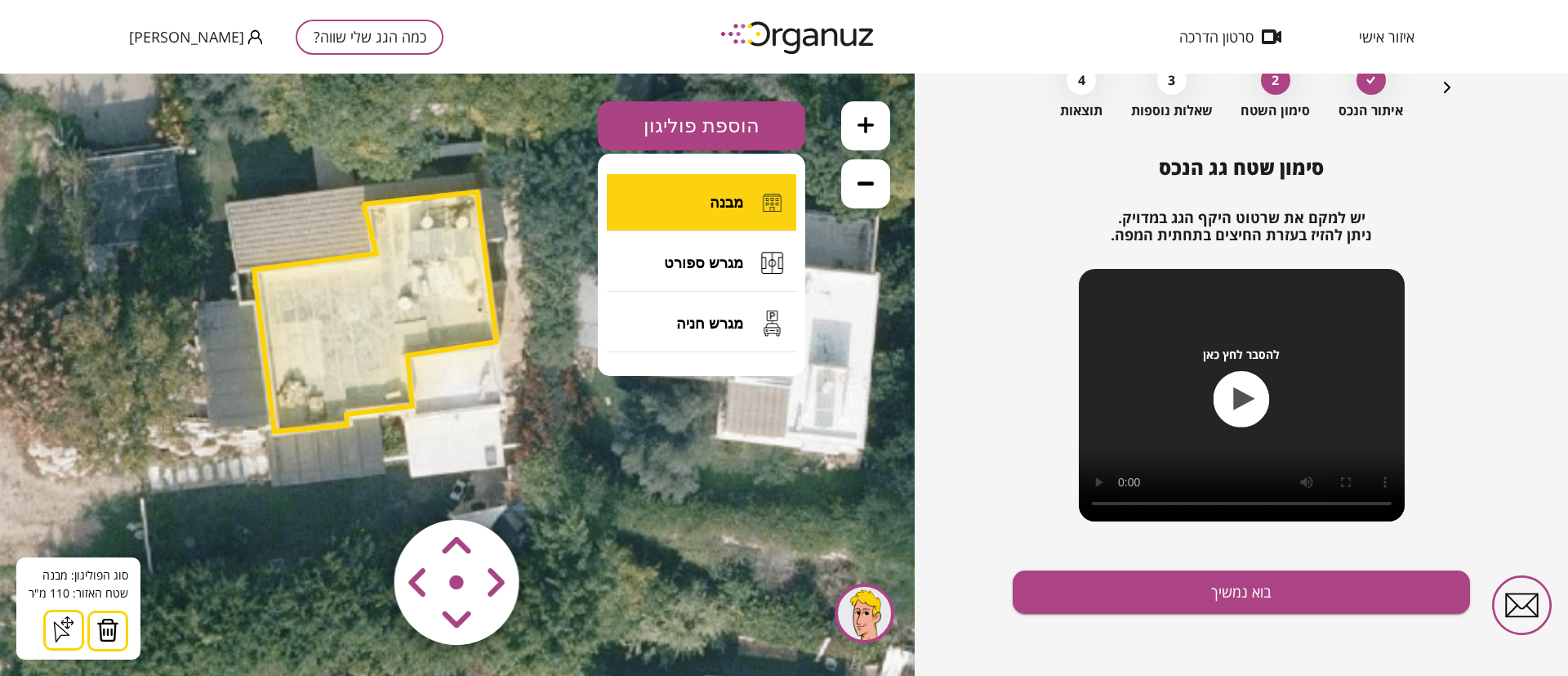
click at [737, 205] on span "מבנה" at bounding box center [726, 203] width 34 height 18
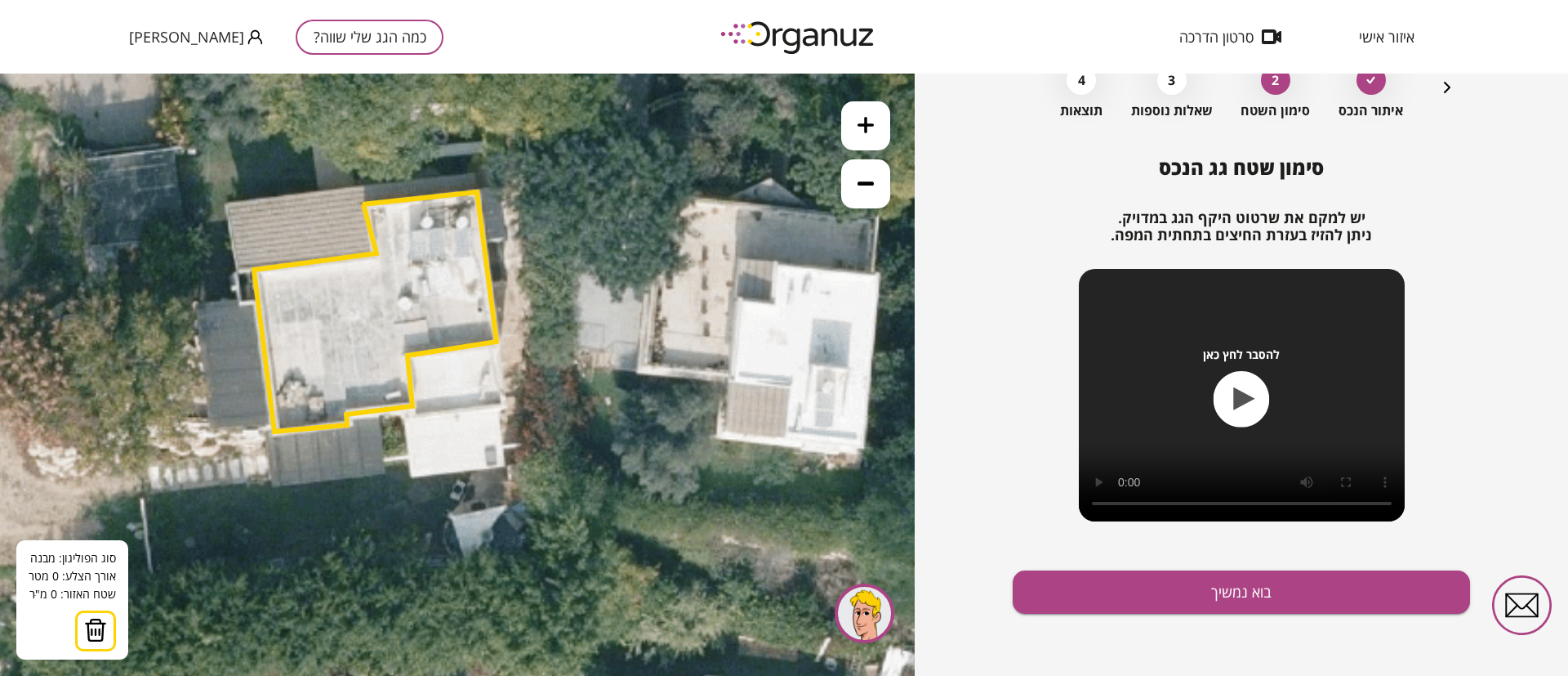
click at [360, 188] on icon at bounding box center [475, 315] width 2425 height 2426
click at [225, 201] on icon at bounding box center [475, 314] width 2425 height 2426
click at [365, 184] on icon at bounding box center [475, 314] width 2425 height 2426
click at [364, 185] on polygon at bounding box center [294, 193] width 138 height 16
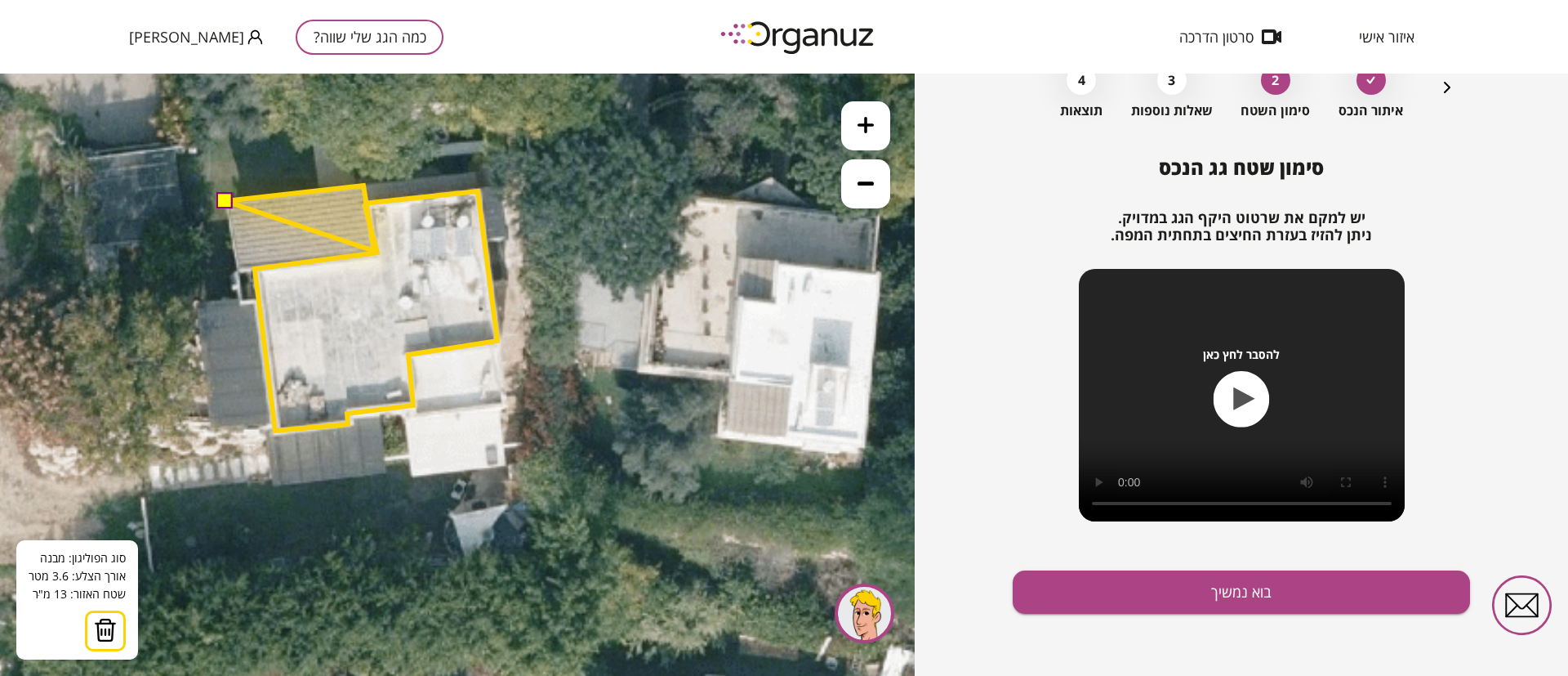
click at [374, 251] on polygon at bounding box center [299, 217] width 148 height 65
click at [237, 268] on polygon at bounding box center [299, 226] width 148 height 82
click at [224, 205] on button at bounding box center [224, 200] width 16 height 16
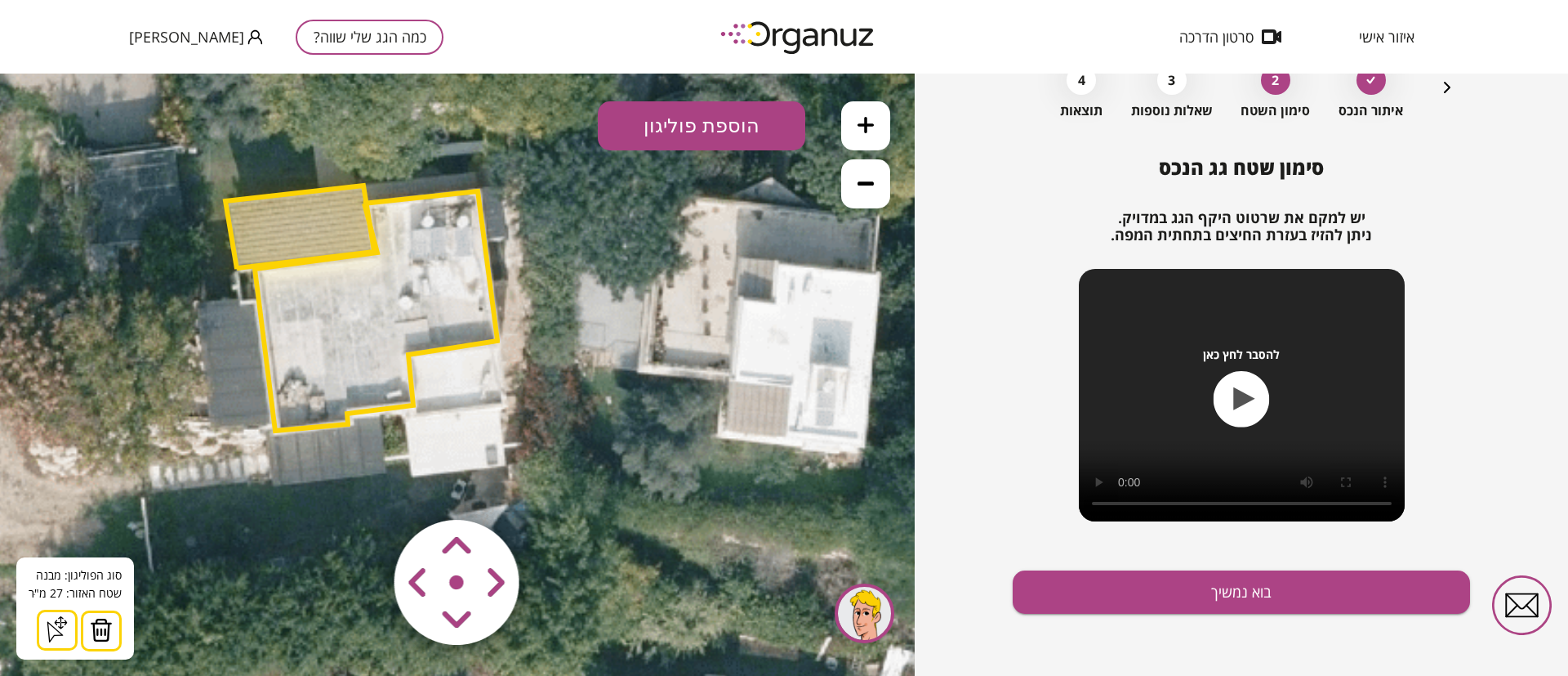
click at [291, 232] on polygon at bounding box center [299, 227] width 148 height 83
click at [864, 186] on icon at bounding box center [865, 182] width 16 height 16
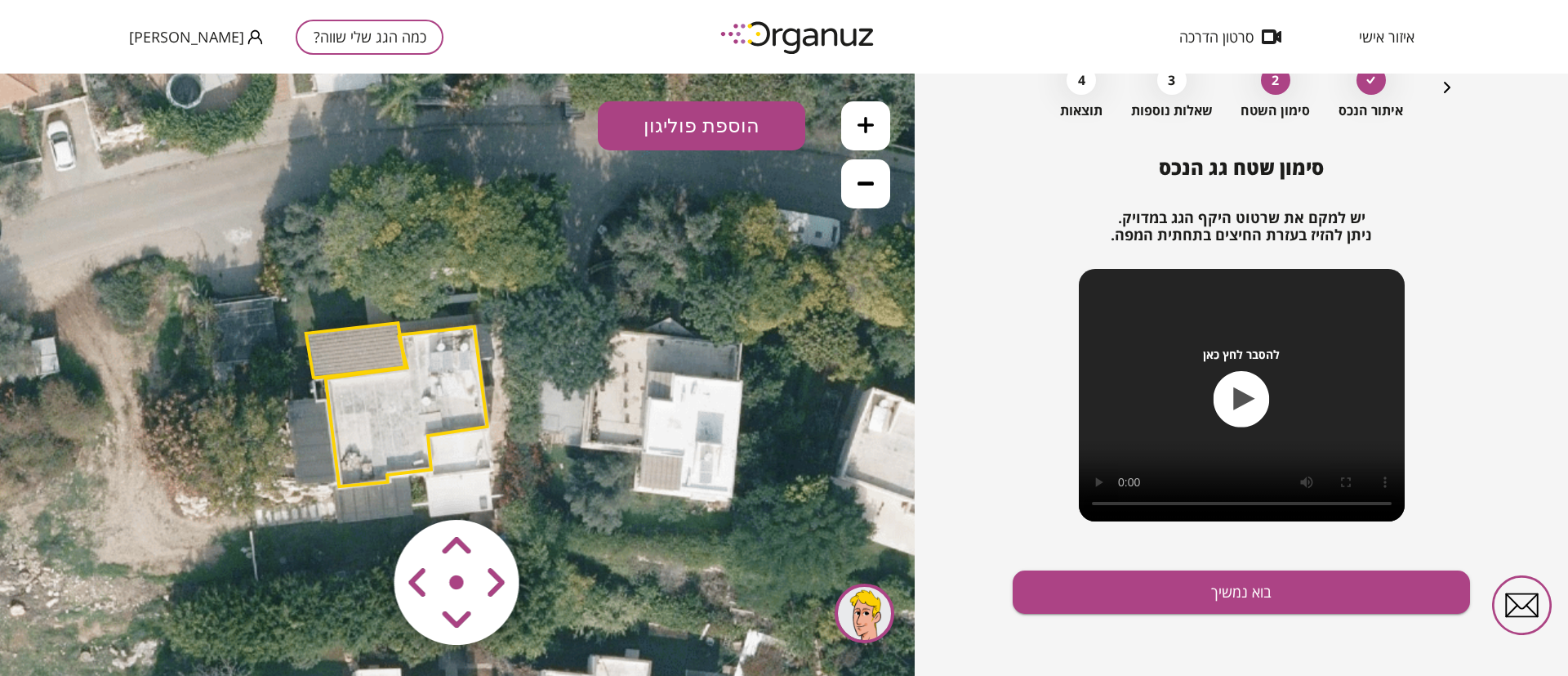
drag, startPoint x: 685, startPoint y: 397, endPoint x: 687, endPoint y: 471, distance: 74.0
click at [687, 471] on icon at bounding box center [474, 409] width 1617 height 1618
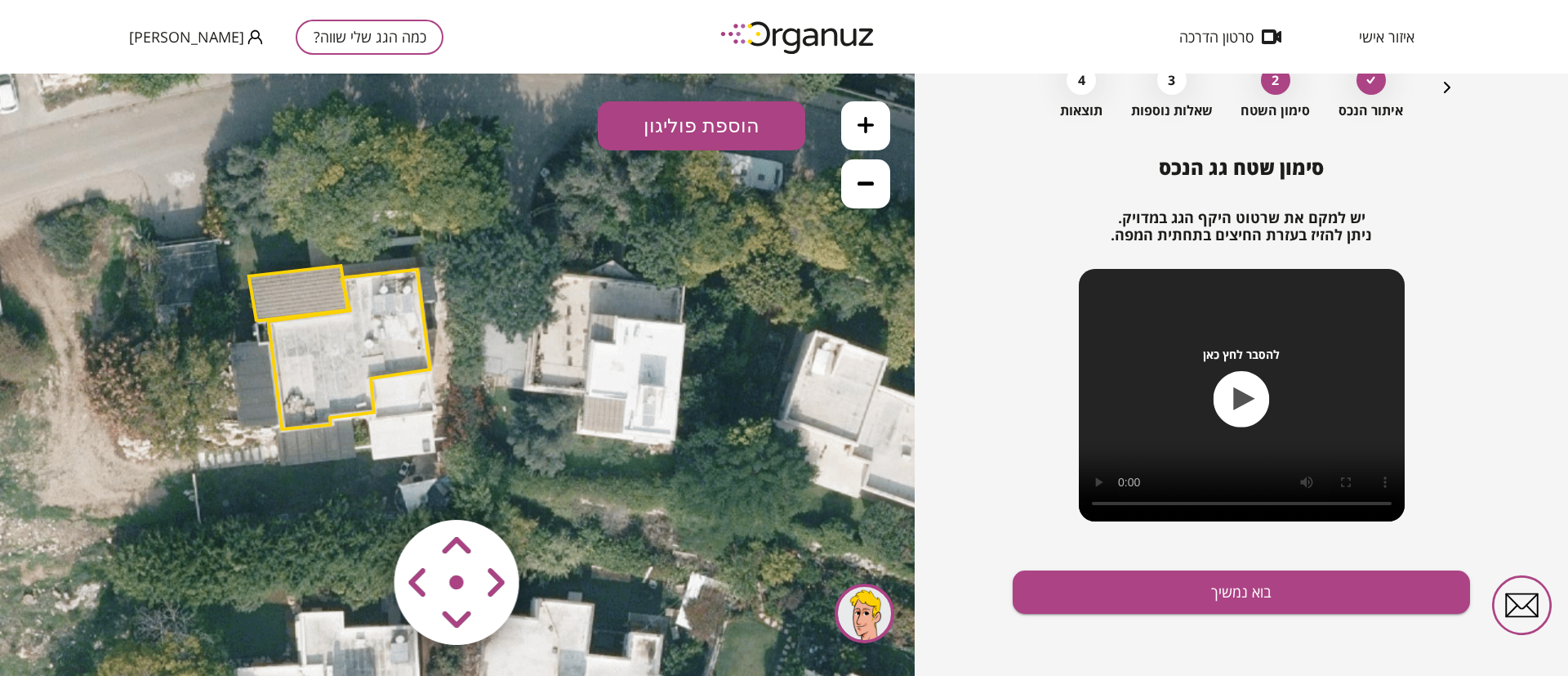
drag, startPoint x: 691, startPoint y: 441, endPoint x: 634, endPoint y: 384, distance: 80.6
click at [634, 384] on icon at bounding box center [417, 352] width 1617 height 1618
click at [330, 362] on polygon at bounding box center [349, 349] width 162 height 159
click at [316, 288] on polygon at bounding box center [299, 293] width 99 height 55
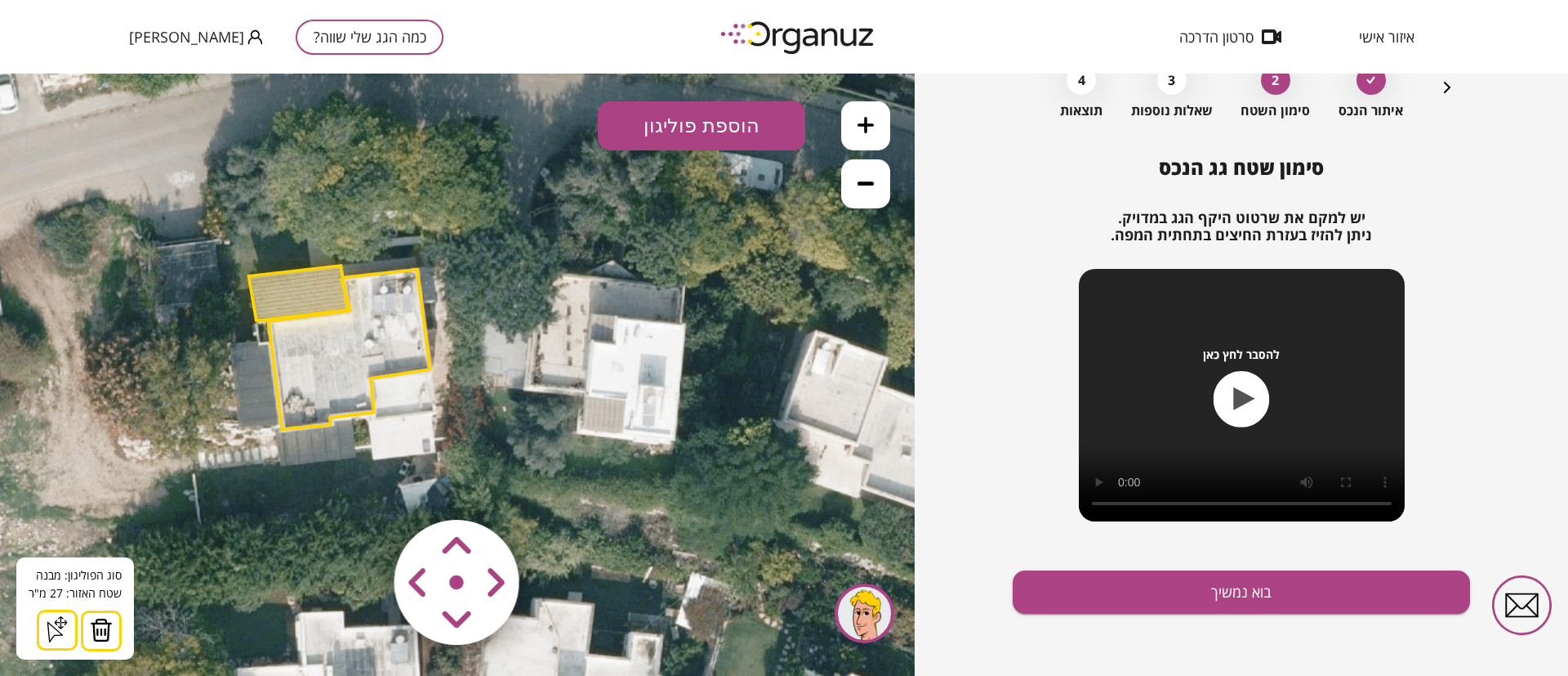
click at [742, 126] on button "הוספת פוליגון" at bounding box center [702, 125] width 208 height 49
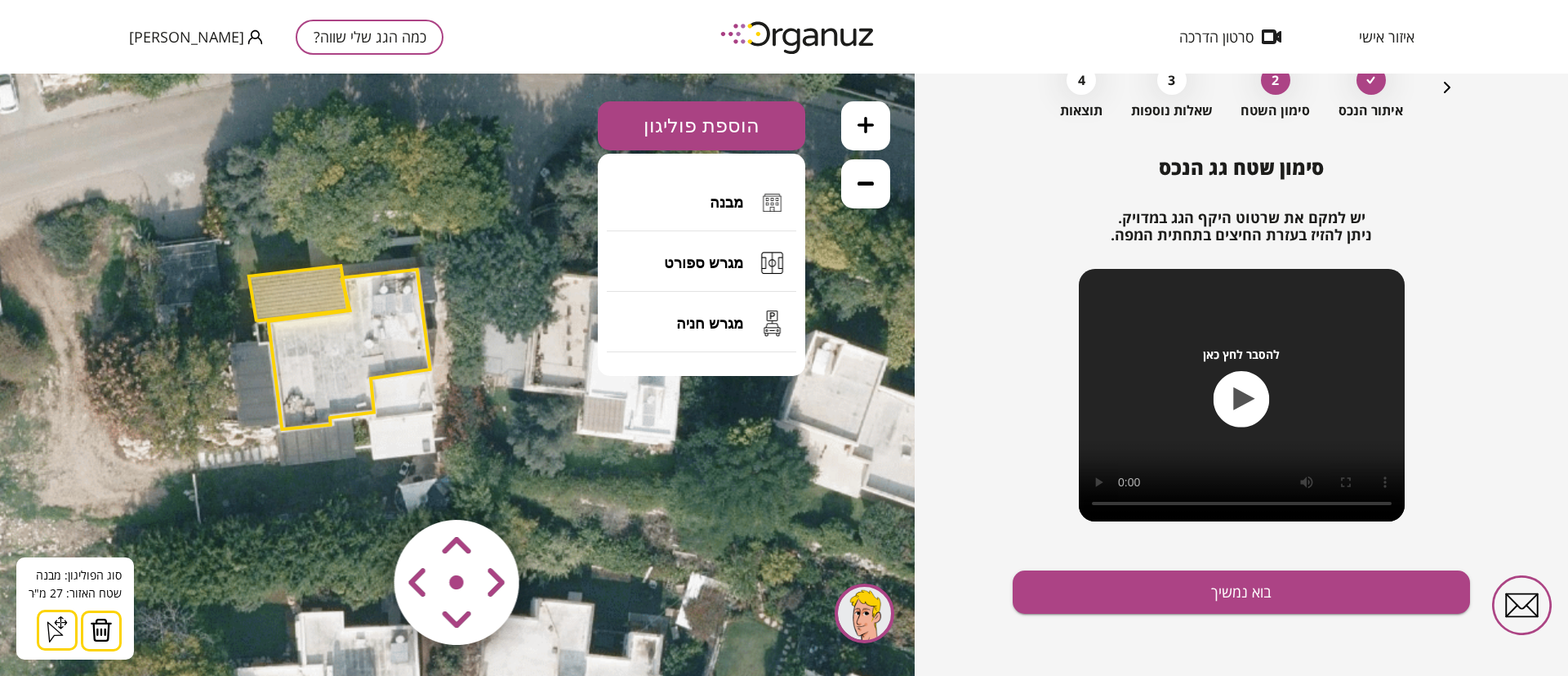
drag, startPoint x: 739, startPoint y: 203, endPoint x: 736, endPoint y: 215, distance: 12.4
click at [739, 202] on span "מבנה" at bounding box center [726, 203] width 34 height 18
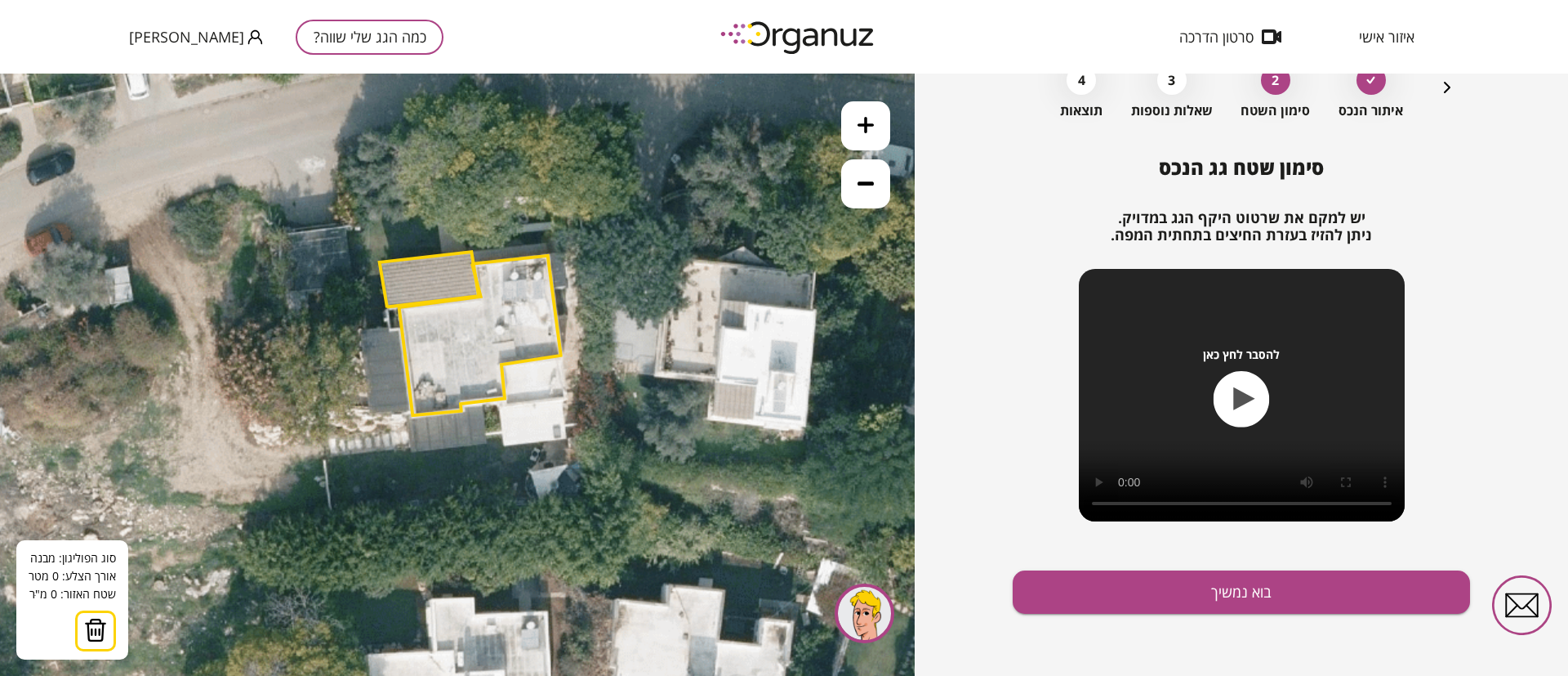
drag, startPoint x: 621, startPoint y: 451, endPoint x: 751, endPoint y: 437, distance: 130.8
click at [751, 437] on icon at bounding box center [547, 338] width 1617 height 1618
click at [856, 125] on button at bounding box center [866, 125] width 49 height 49
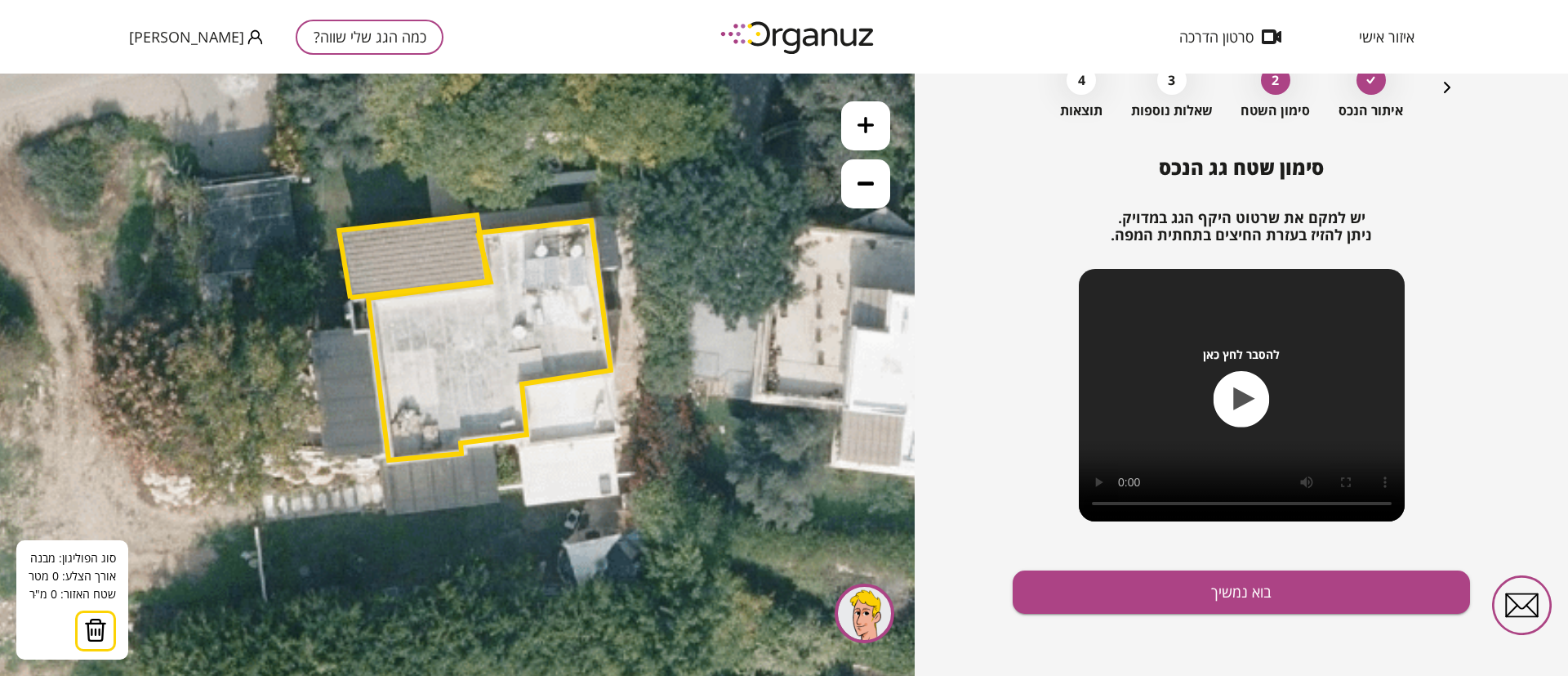
drag, startPoint x: 728, startPoint y: 398, endPoint x: 727, endPoint y: 422, distance: 24.0
click at [727, 422] on icon at bounding box center [590, 344] width 2425 height 2426
click at [1446, 89] on icon "button" at bounding box center [1447, 87] width 7 height 12
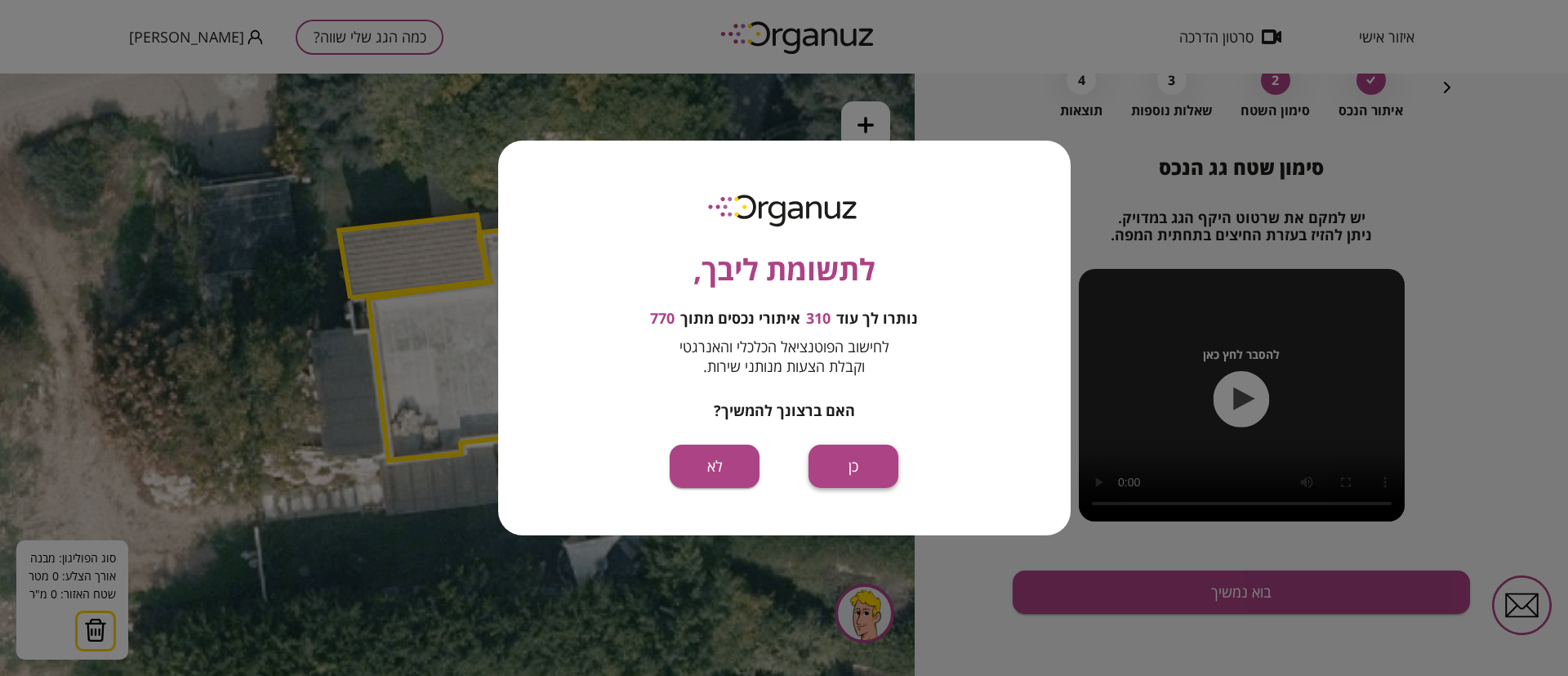
click at [874, 455] on button "כן" at bounding box center [853, 466] width 90 height 44
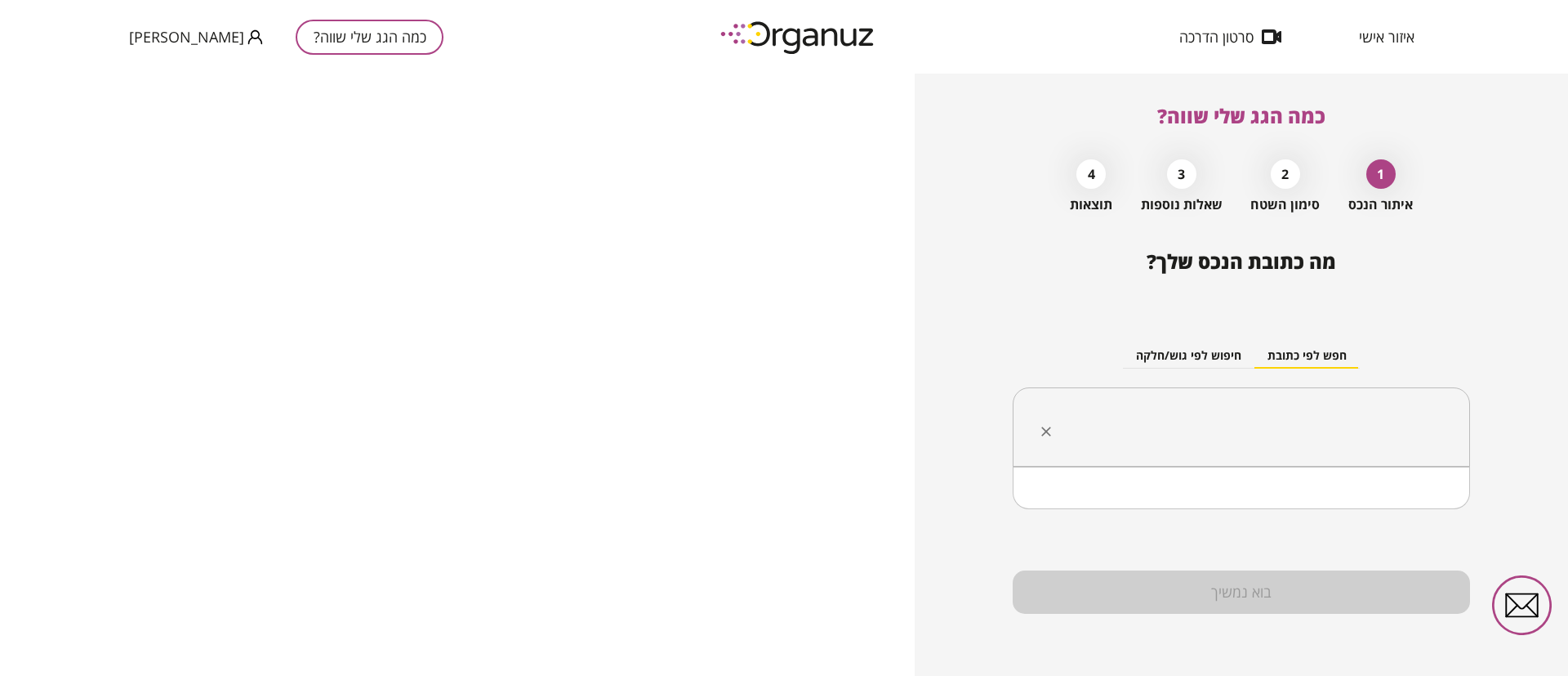
click at [1273, 423] on input "text" at bounding box center [1247, 427] width 406 height 41
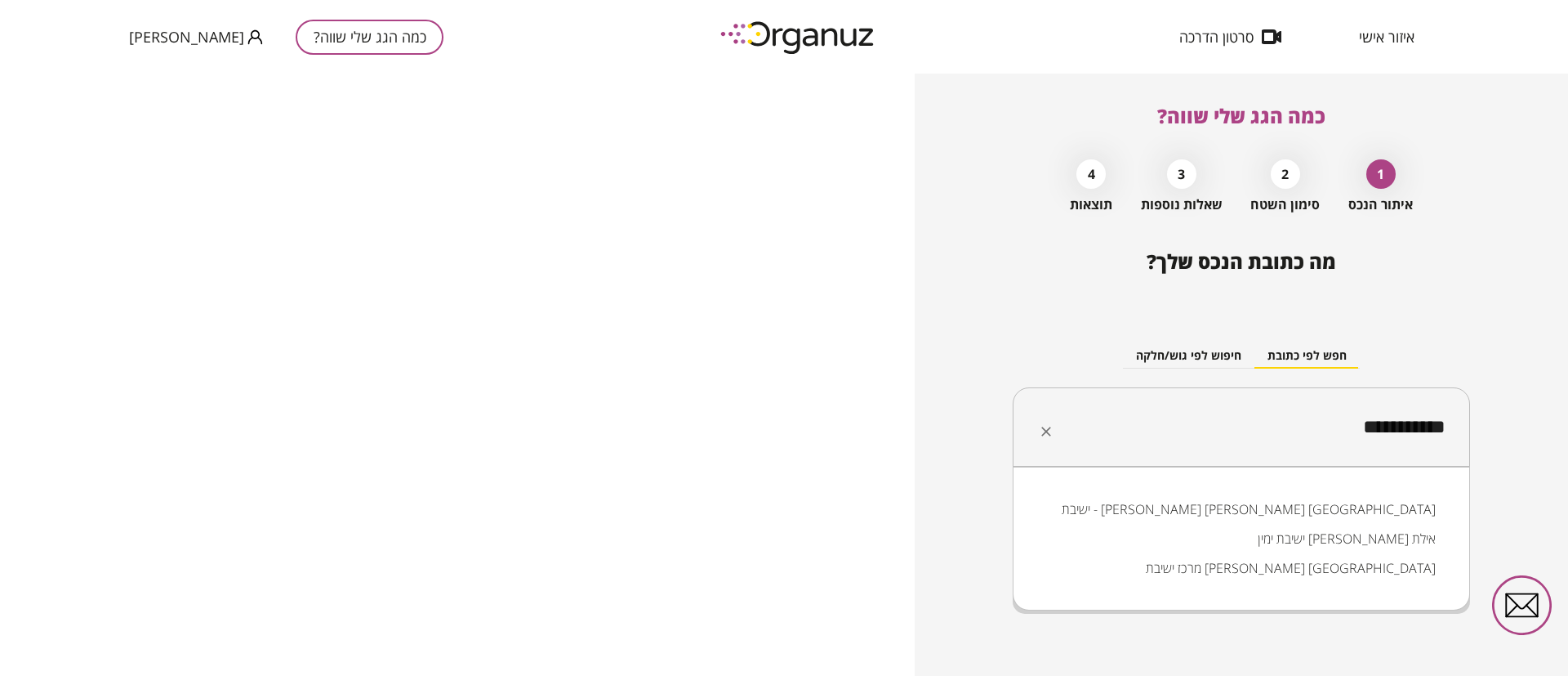
click at [1416, 426] on input "**********" at bounding box center [1247, 427] width 406 height 41
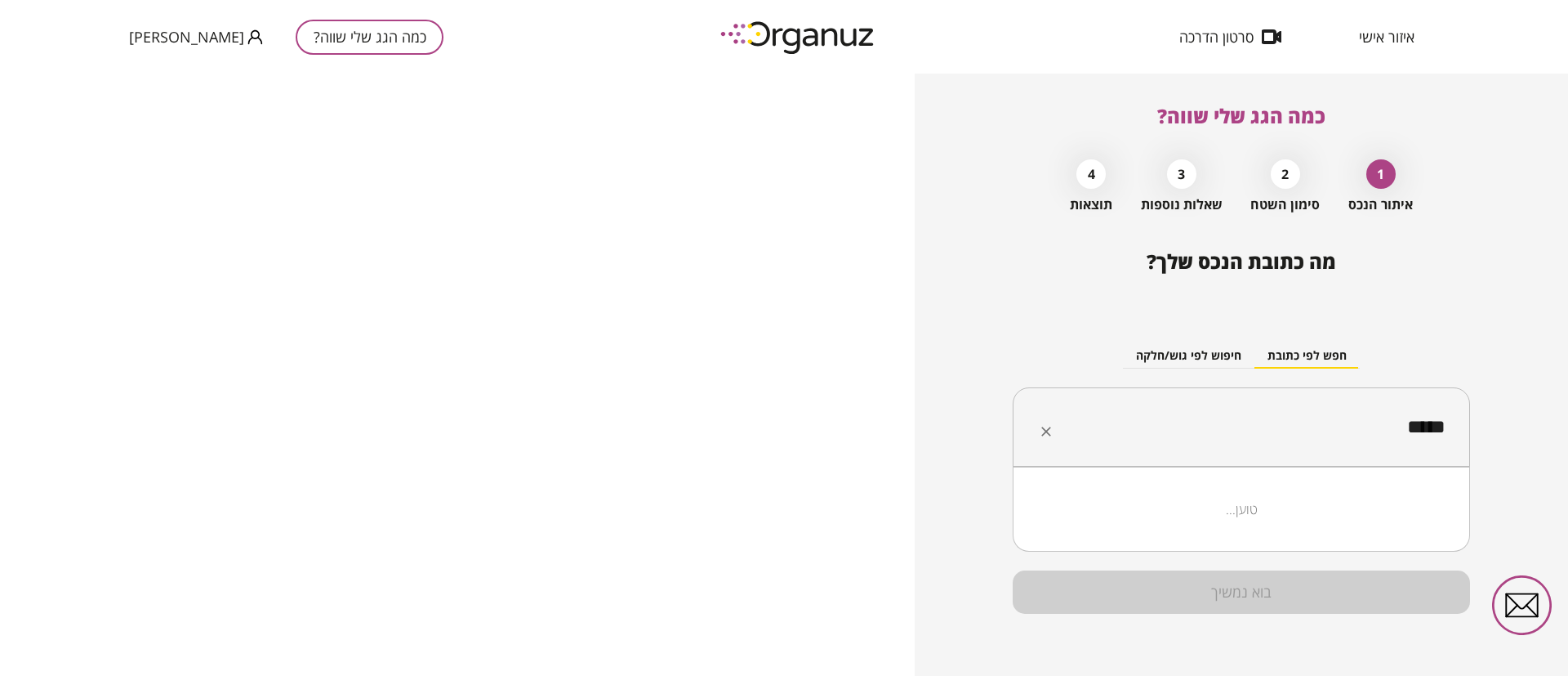
click at [1390, 425] on input "*****" at bounding box center [1247, 427] width 406 height 41
click at [1360, 505] on li "מכללת - [PERSON_NAME] שבות" at bounding box center [1241, 509] width 415 height 29
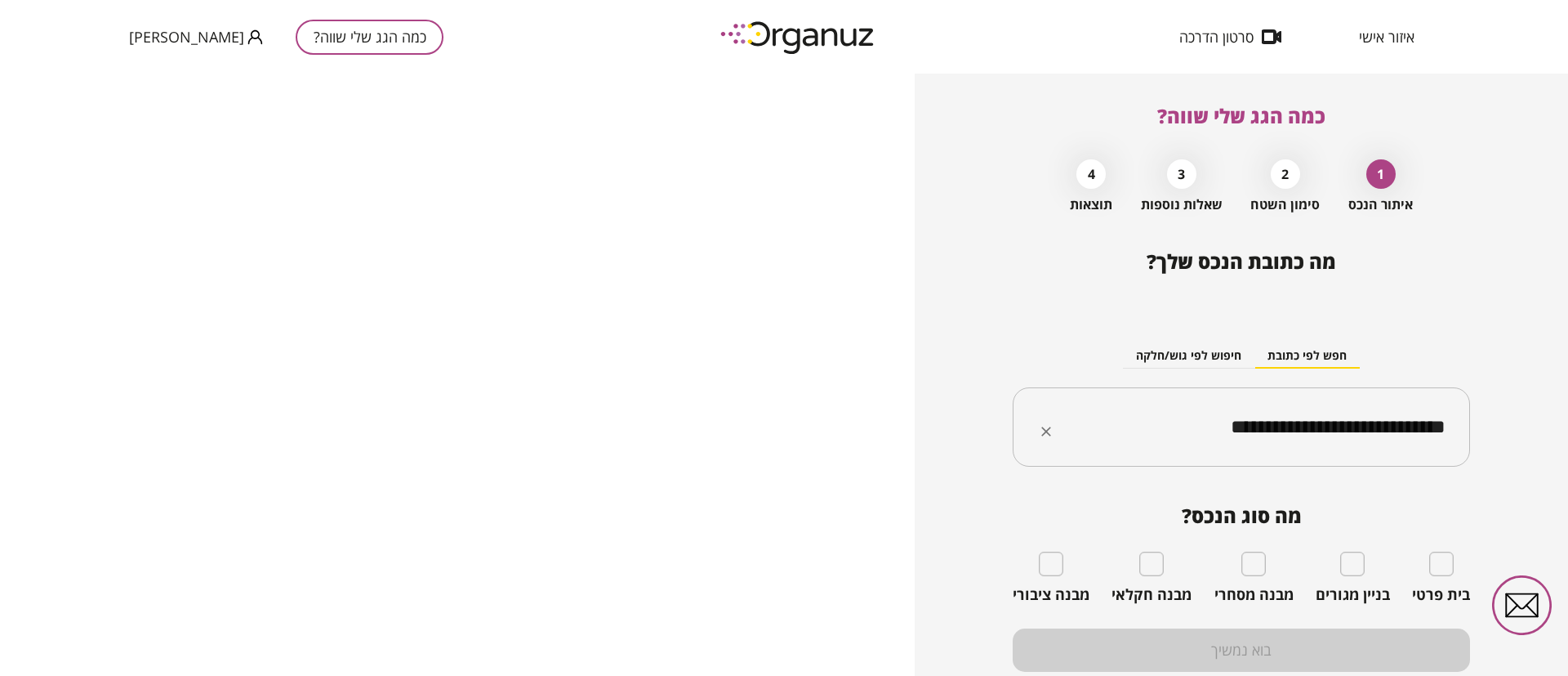
type input "**********"
